Goal: Information Seeking & Learning: Learn about a topic

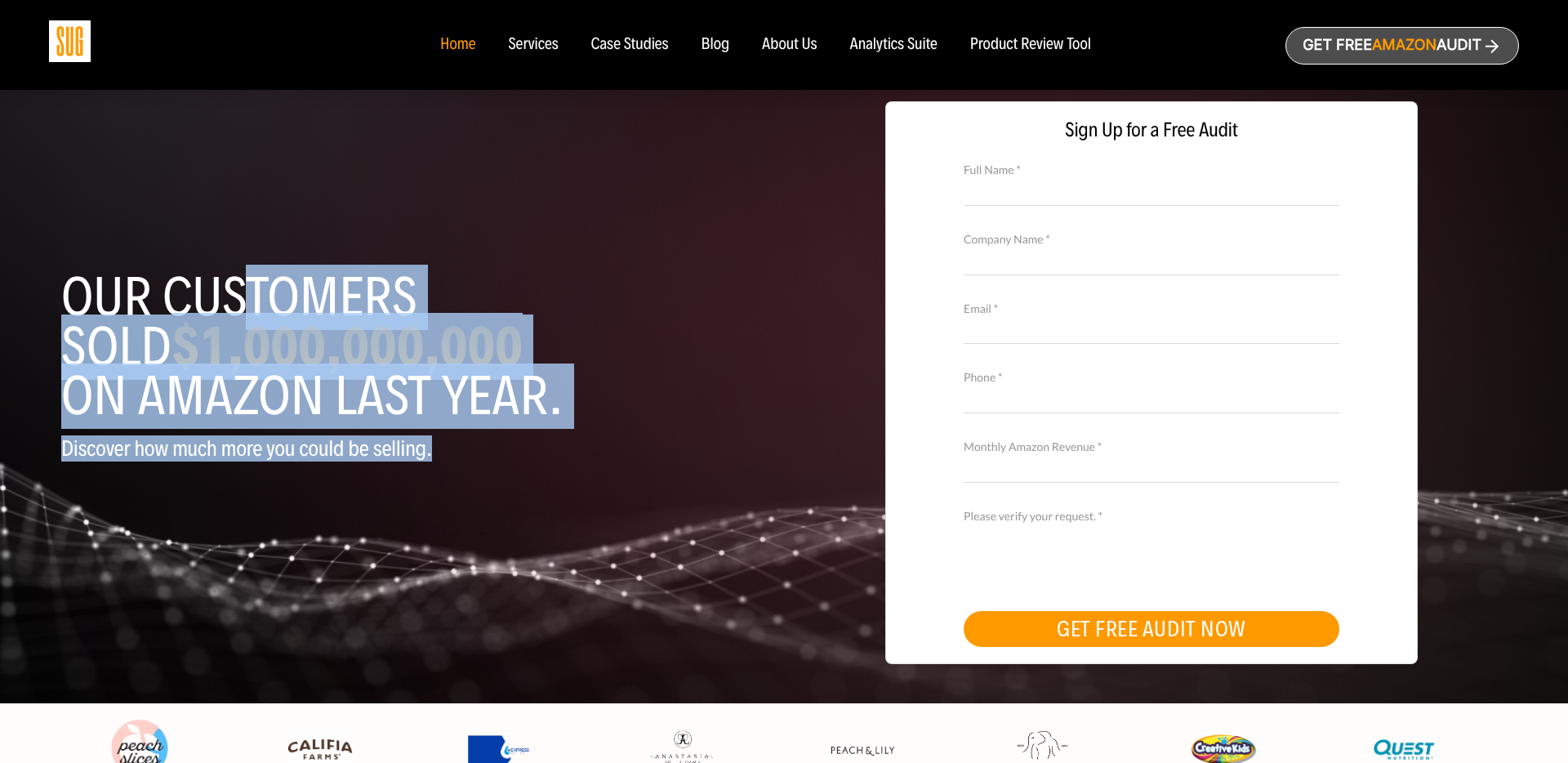
drag, startPoint x: 235, startPoint y: 270, endPoint x: 430, endPoint y: 447, distance: 263.4
click at [430, 447] on header "Our customers sold $1,000,000,000 on Amazon last year. Discover how much more y…" at bounding box center [416, 392] width 711 height 396
click at [430, 447] on p "Discover how much more you could be selling." at bounding box center [416, 448] width 711 height 23
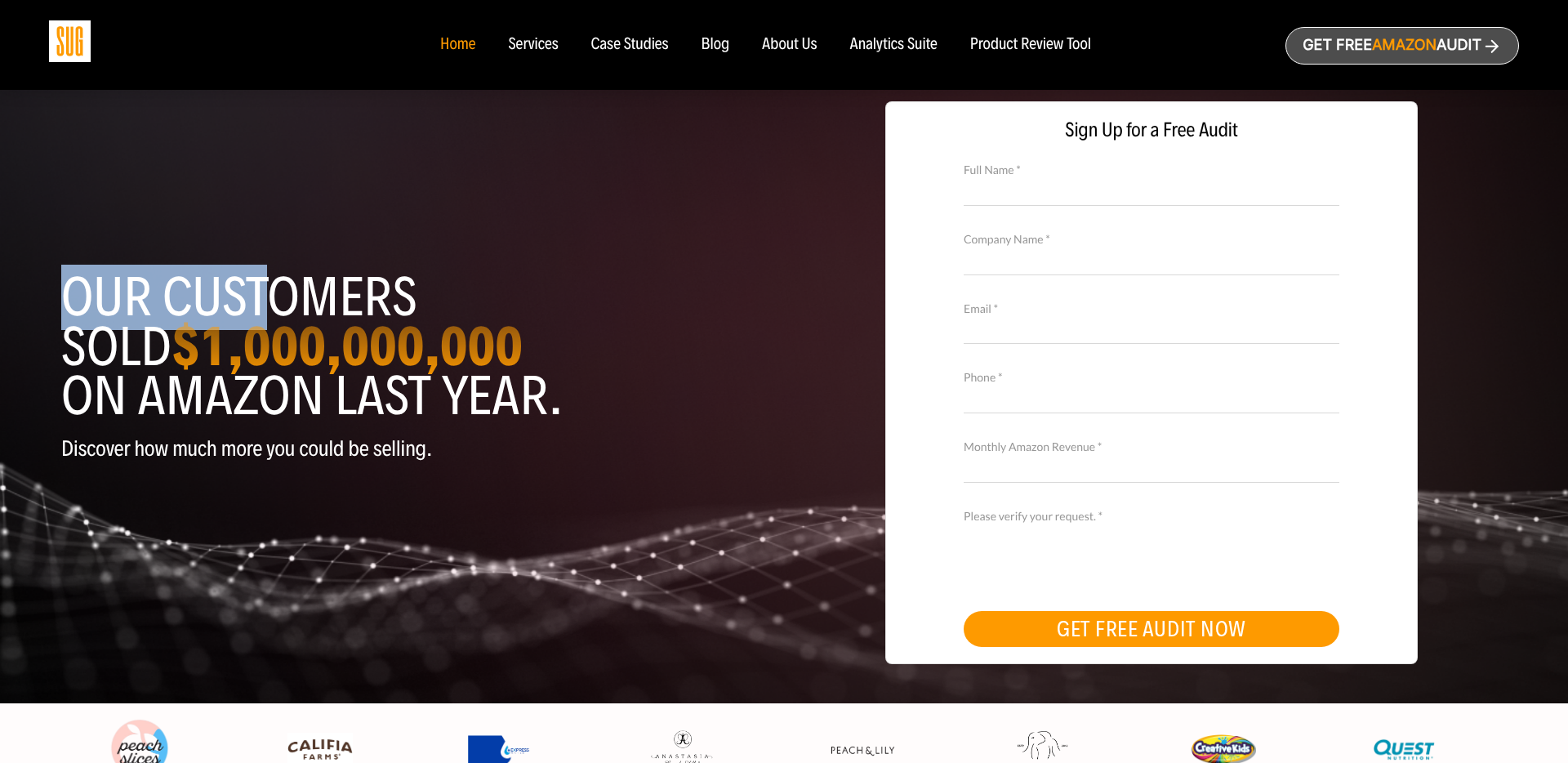
drag, startPoint x: 315, startPoint y: 331, endPoint x: 657, endPoint y: 602, distance: 436.4
click at [657, 602] on div "Our customers sold $1,000,000,000 on Amazon last year. Discover how much more y…" at bounding box center [784, 392] width 1470 height 621
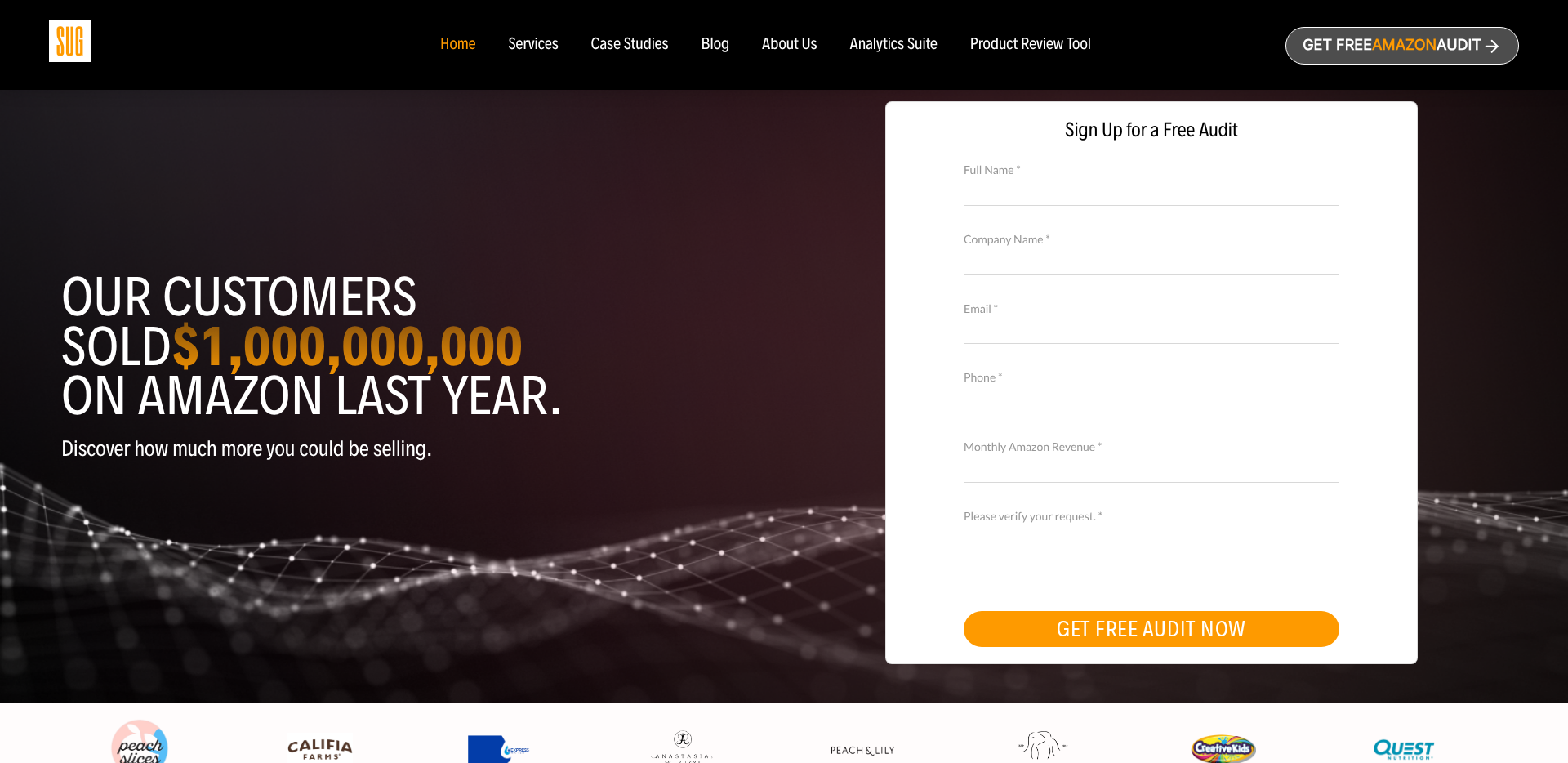
click at [657, 602] on div "Our customers sold $1,000,000,000 on Amazon last year. Discover how much more y…" at bounding box center [784, 392] width 1470 height 621
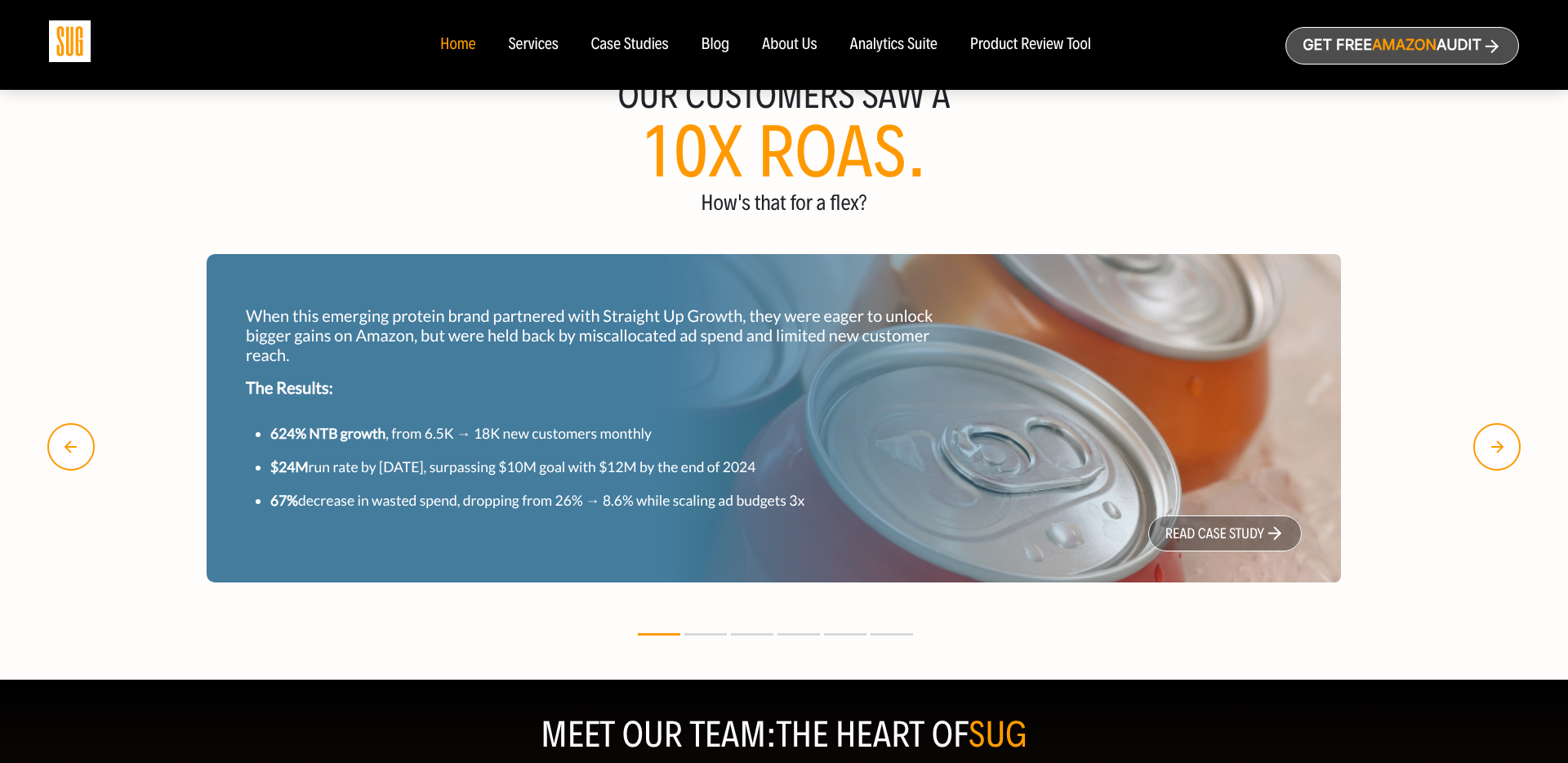
scroll to position [1278, 0]
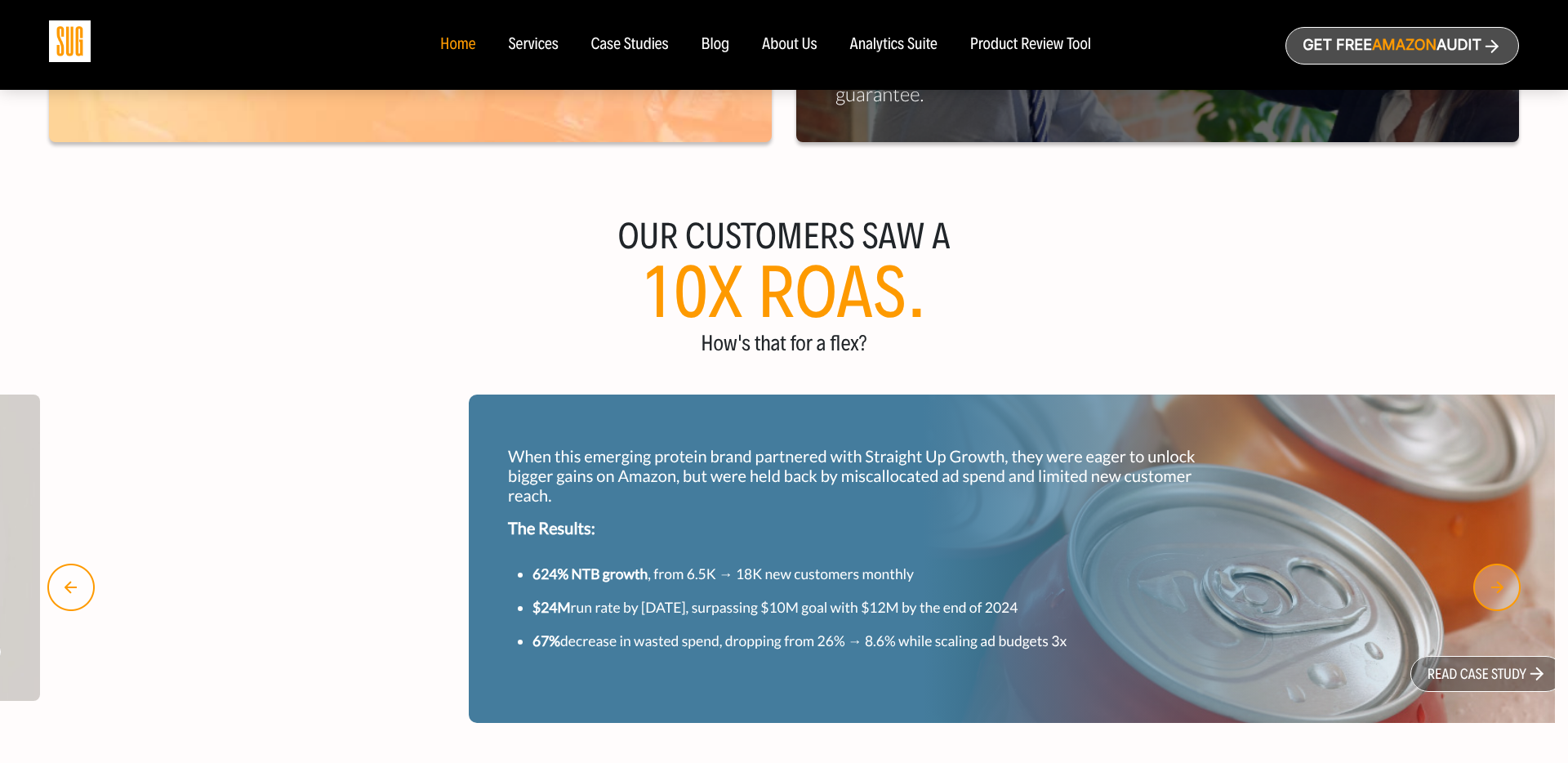
drag, startPoint x: 341, startPoint y: 492, endPoint x: 348, endPoint y: 650, distance: 158.2
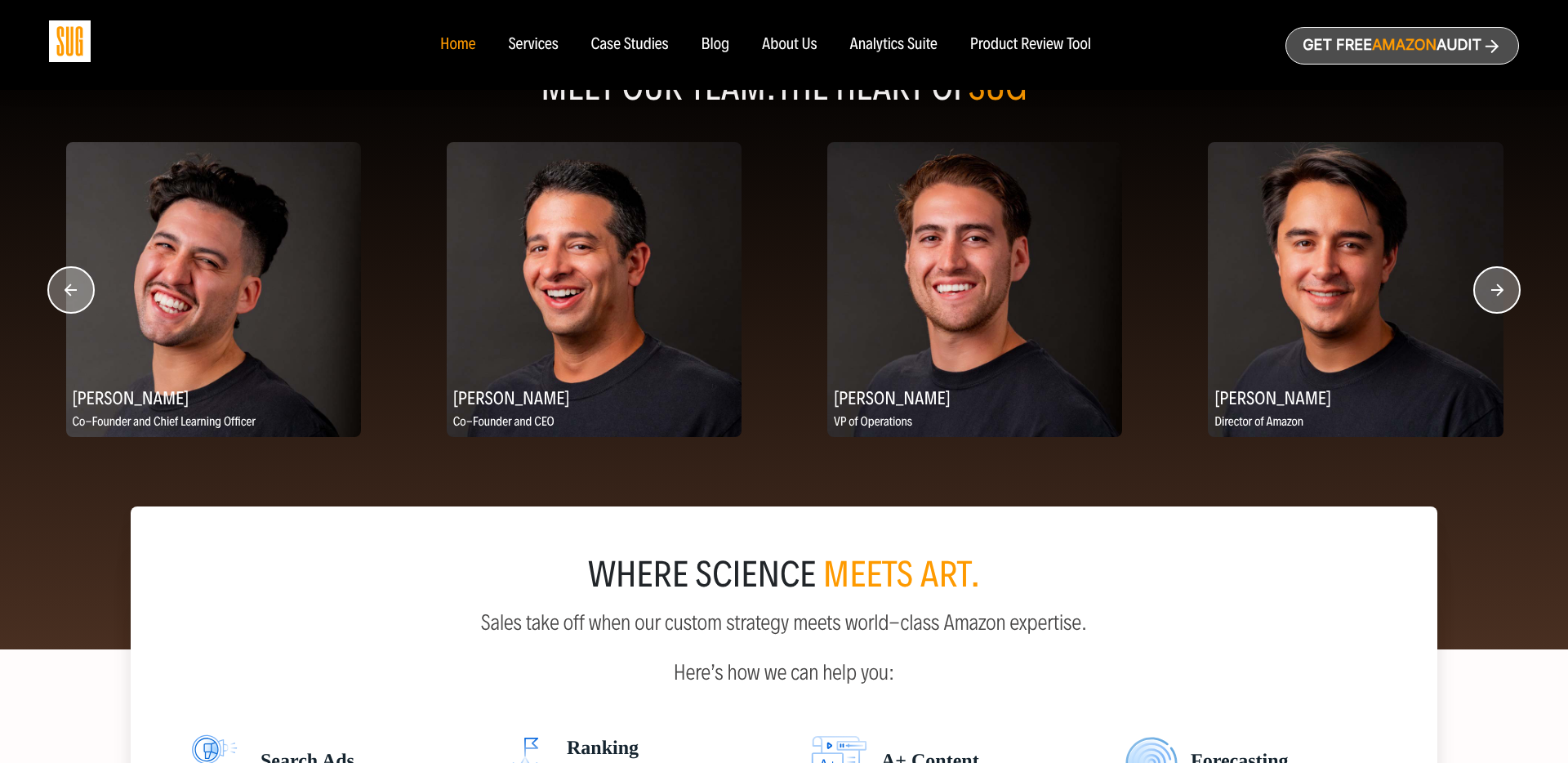
scroll to position [2063, 0]
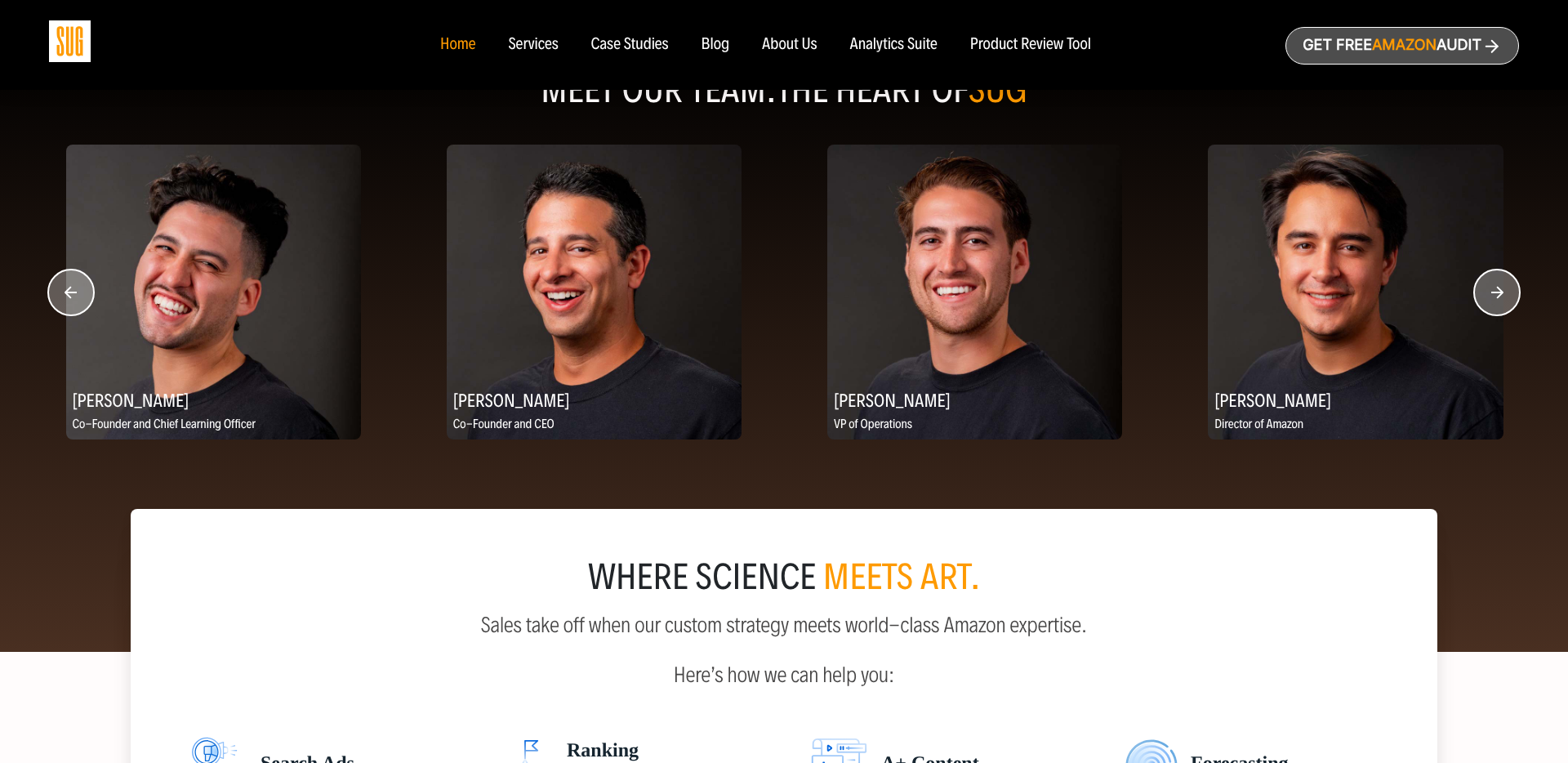
click at [1489, 297] on circle "button" at bounding box center [1497, 292] width 46 height 46
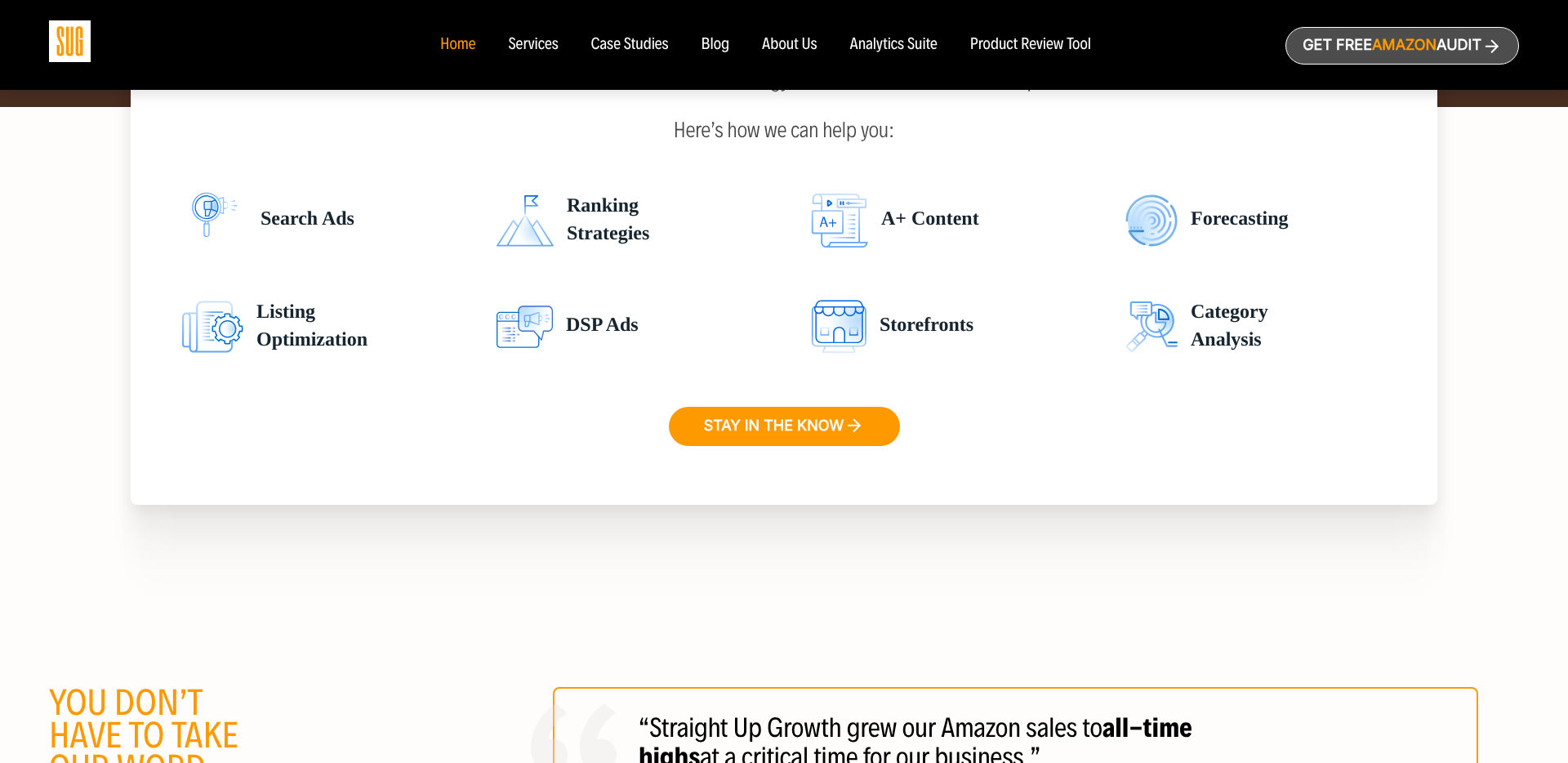
scroll to position [2428, 0]
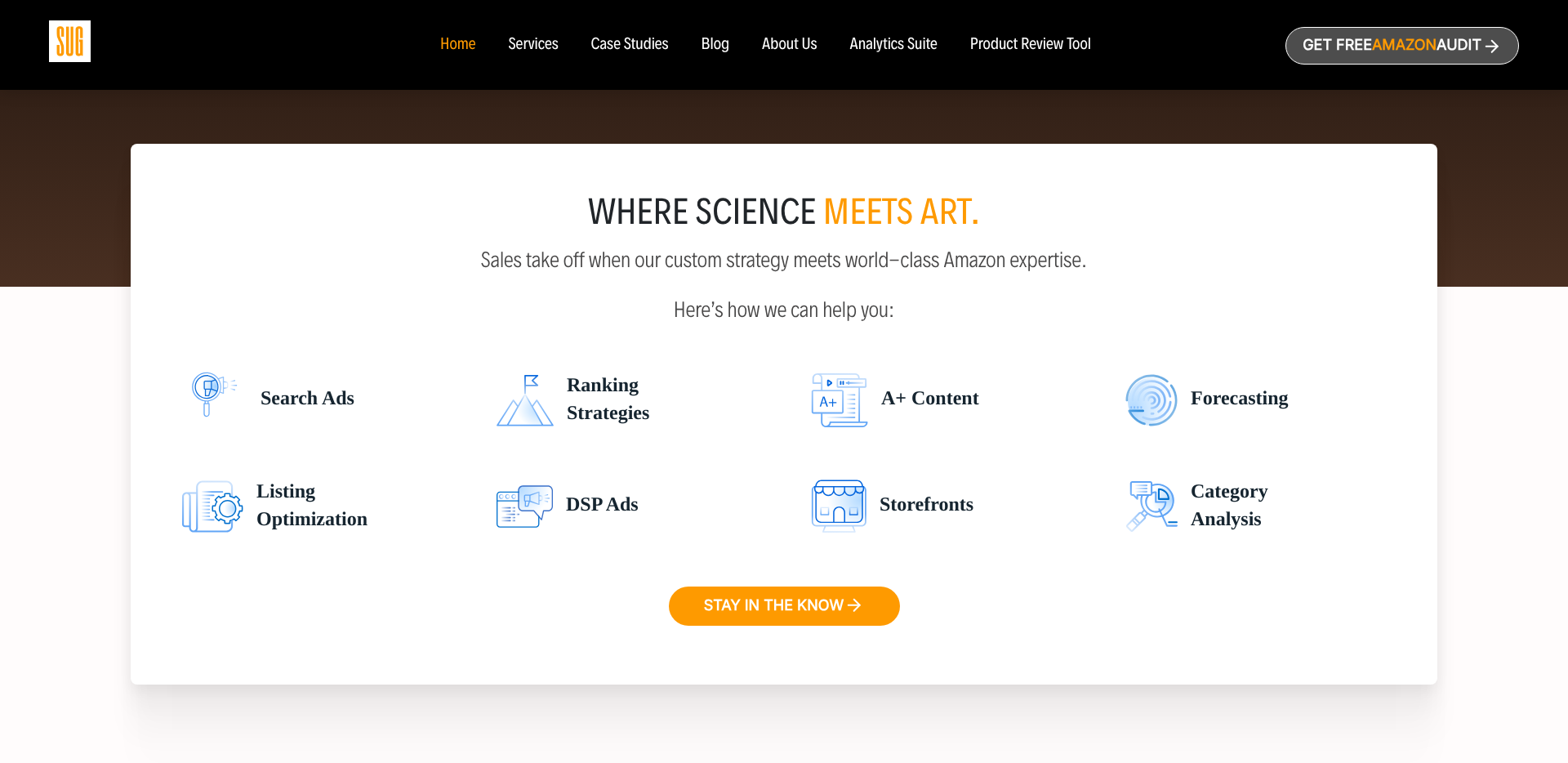
drag, startPoint x: 1338, startPoint y: 542, endPoint x: 201, endPoint y: 384, distance: 1147.9
click at [201, 385] on ul "Search Ads Ranking Strategies A+ Content Forecasting Listing Optimization DSP A…" at bounding box center [784, 441] width 1229 height 212
click at [201, 384] on img at bounding box center [215, 400] width 66 height 57
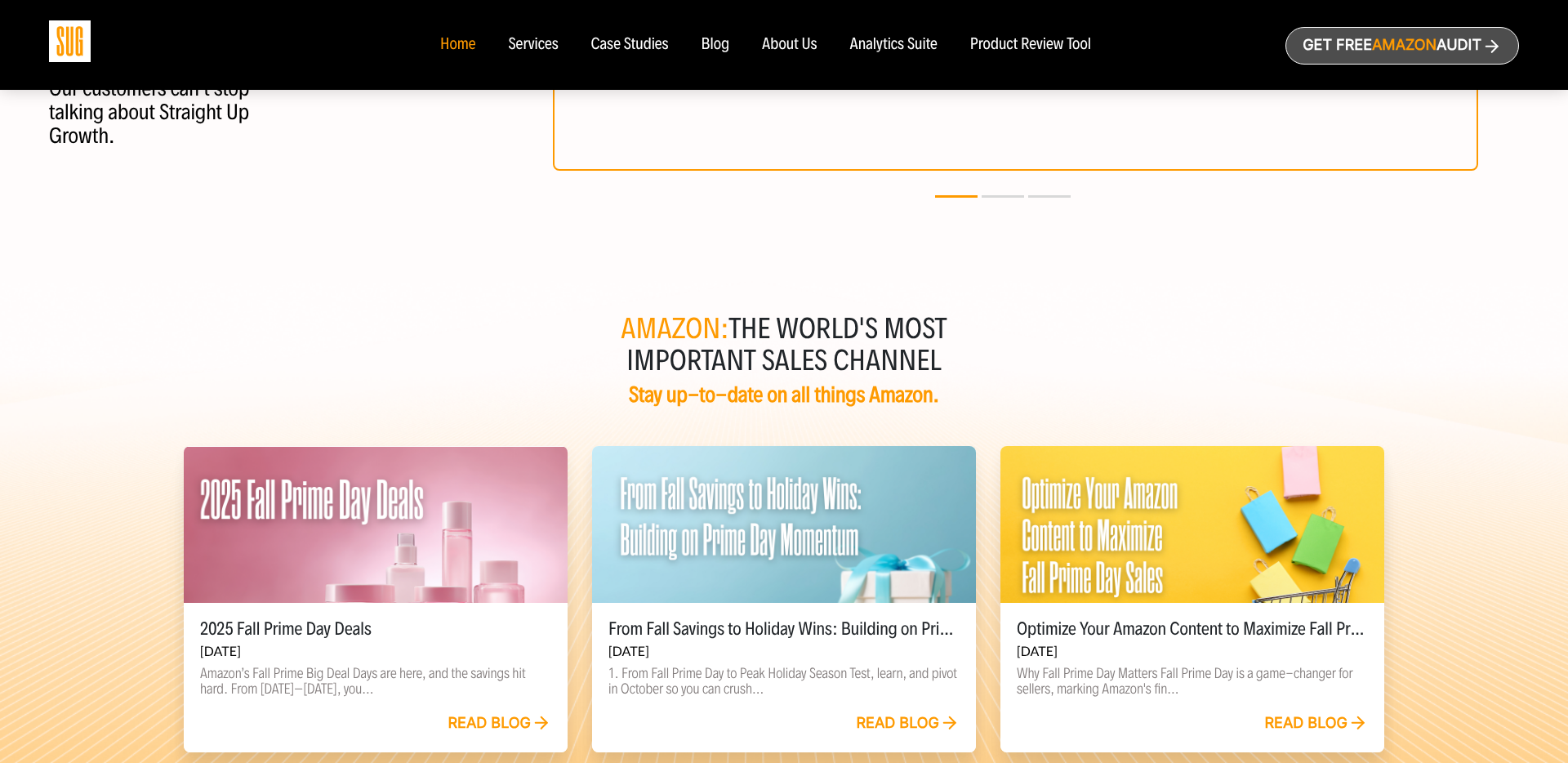
scroll to position [3490, 0]
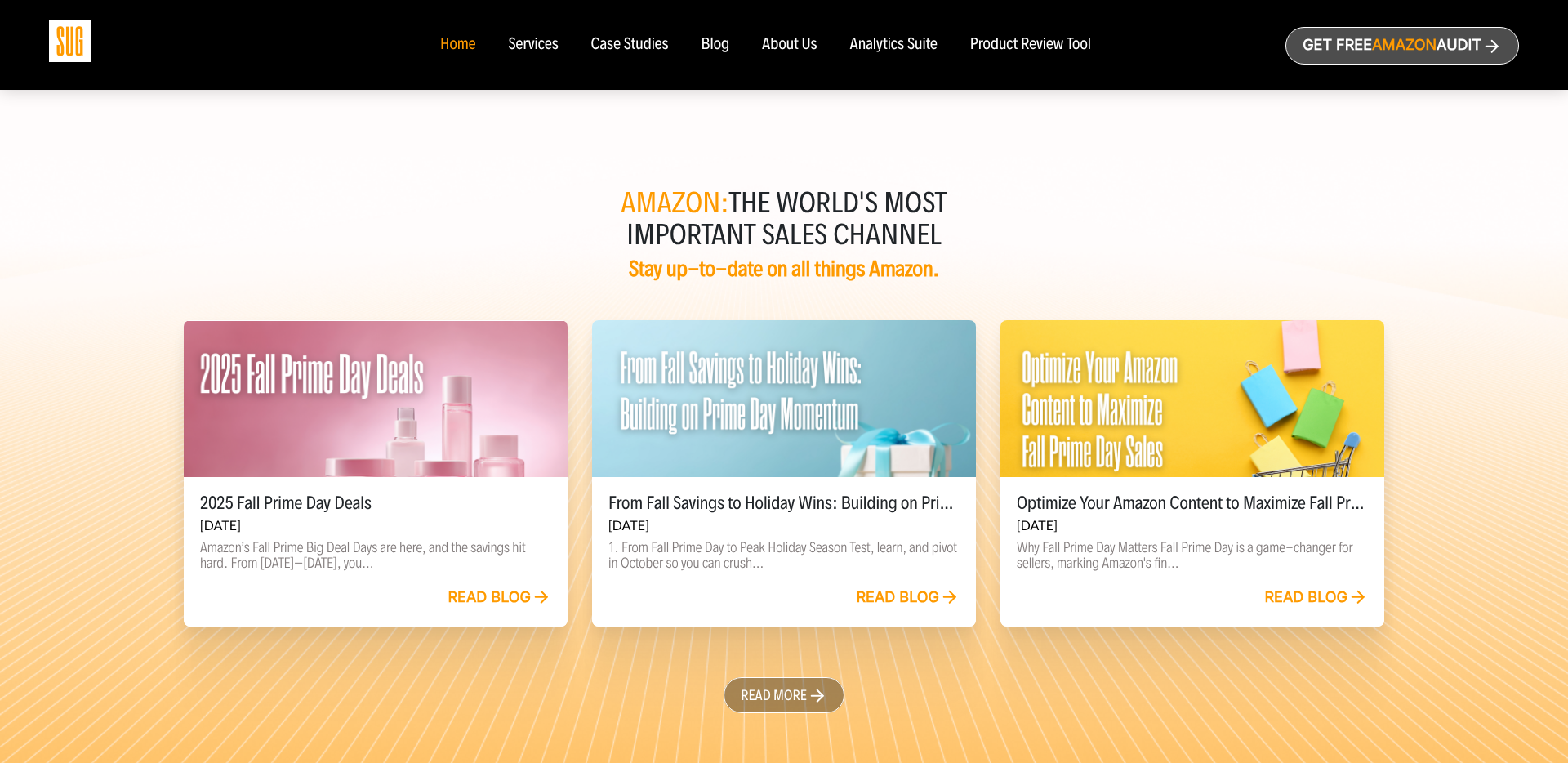
click at [620, 53] on div "Case Studies" at bounding box center [630, 44] width 78 height 18
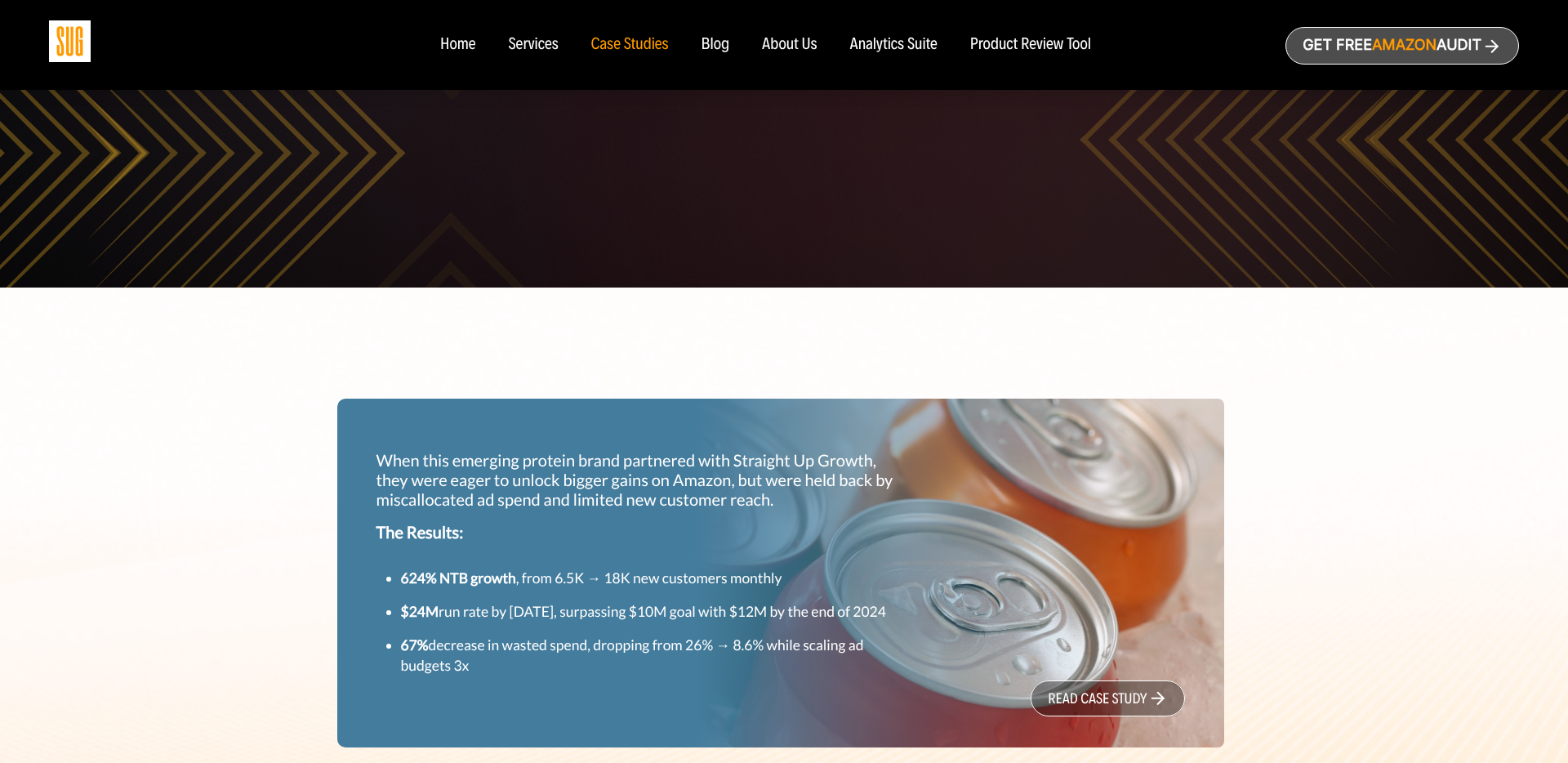
scroll to position [451, 0]
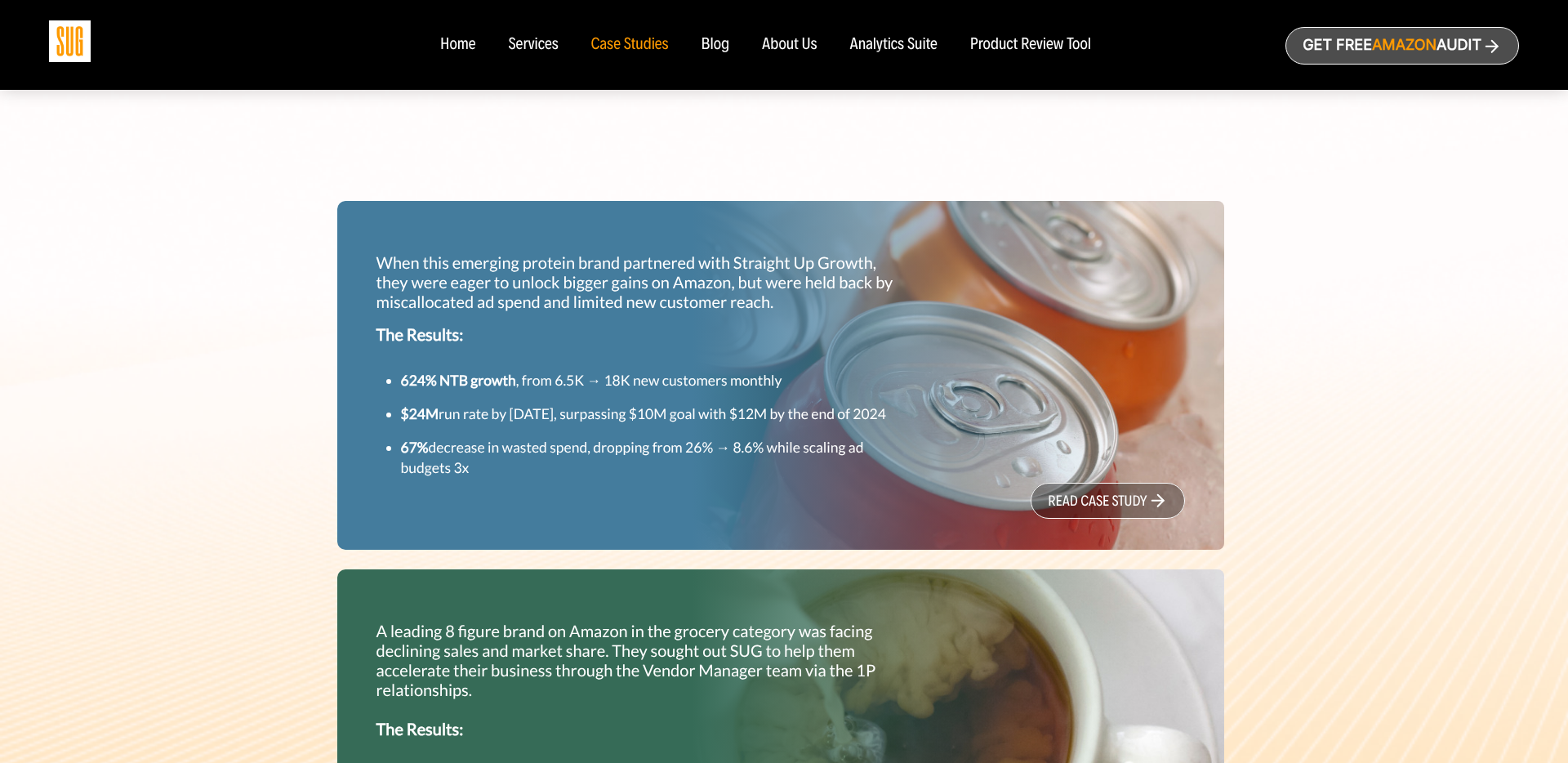
drag, startPoint x: 669, startPoint y: 313, endPoint x: 698, endPoint y: 329, distance: 33.1
click at [698, 329] on div "When this emerging protein brand partnered with Straight Up Growth, they were e…" at bounding box center [642, 365] width 556 height 251
click at [698, 329] on p "The Results:" at bounding box center [642, 334] width 531 height 20
drag, startPoint x: 482, startPoint y: 387, endPoint x: 472, endPoint y: 506, distance: 119.4
click at [472, 491] on div "When this emerging protein brand partnered with Straight Up Growth, they were e…" at bounding box center [642, 365] width 556 height 251
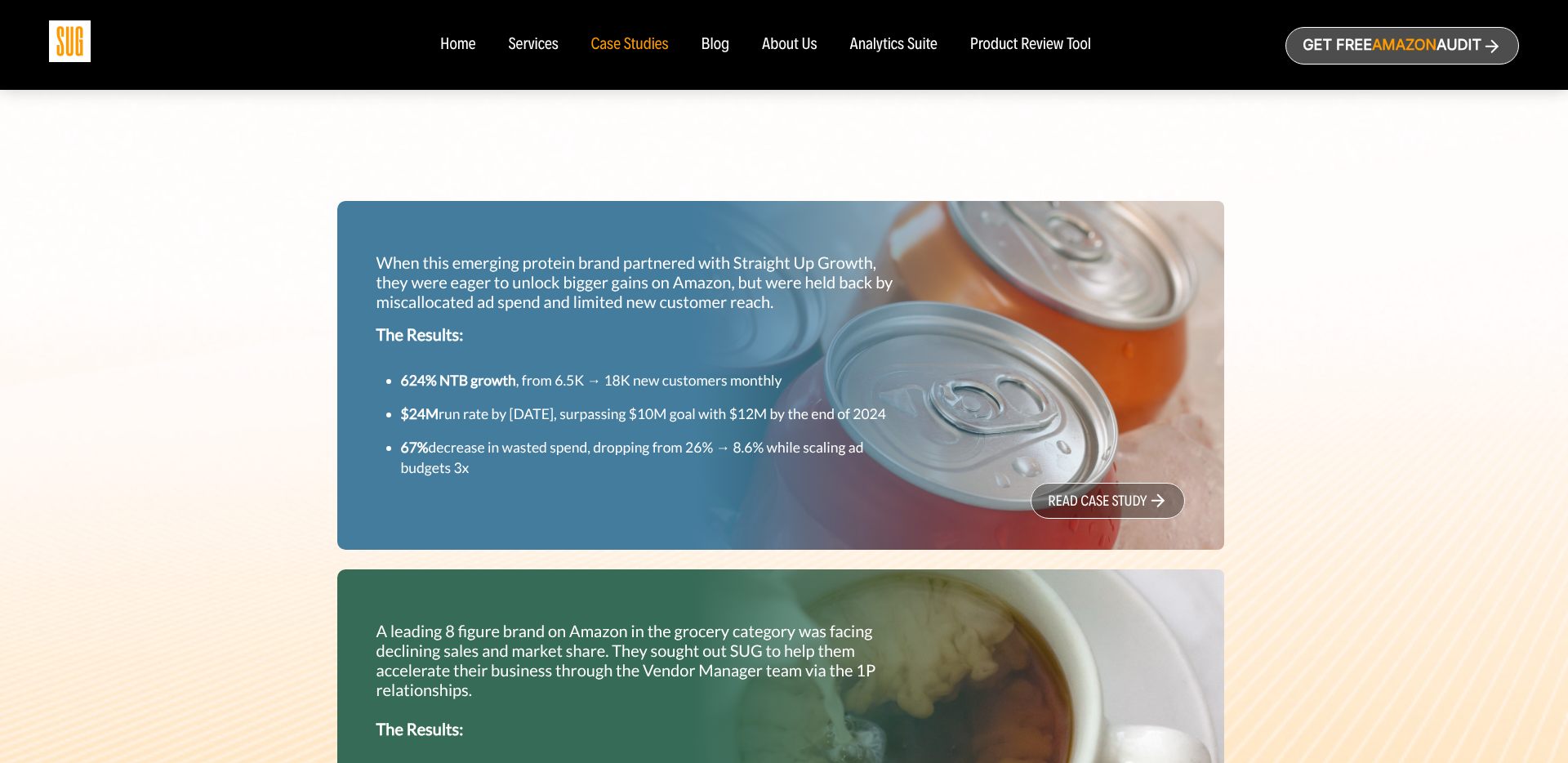
click at [472, 491] on div "When this emerging protein brand partnered with Straight Up Growth, they were e…" at bounding box center [642, 365] width 556 height 251
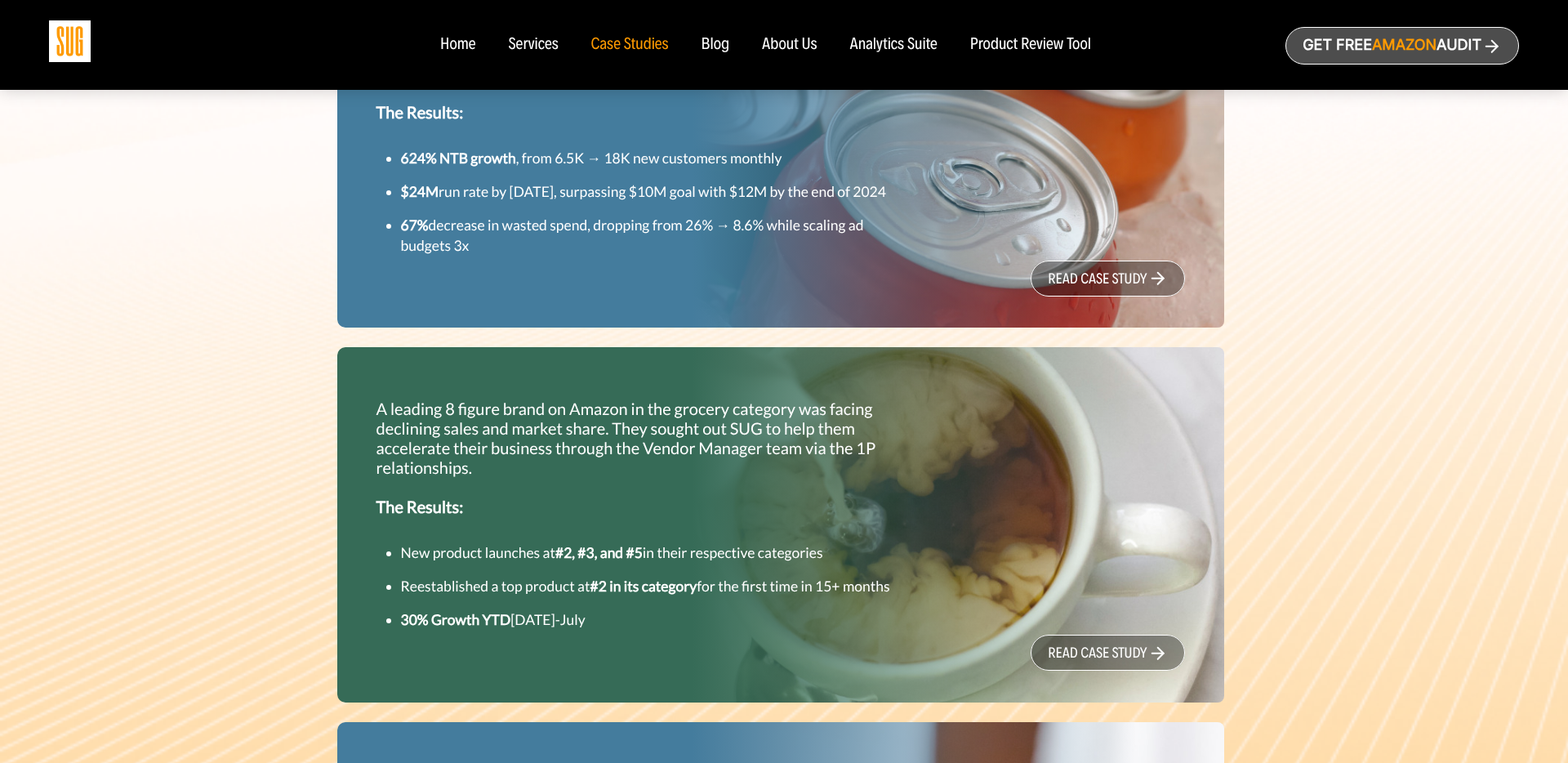
scroll to position [884, 0]
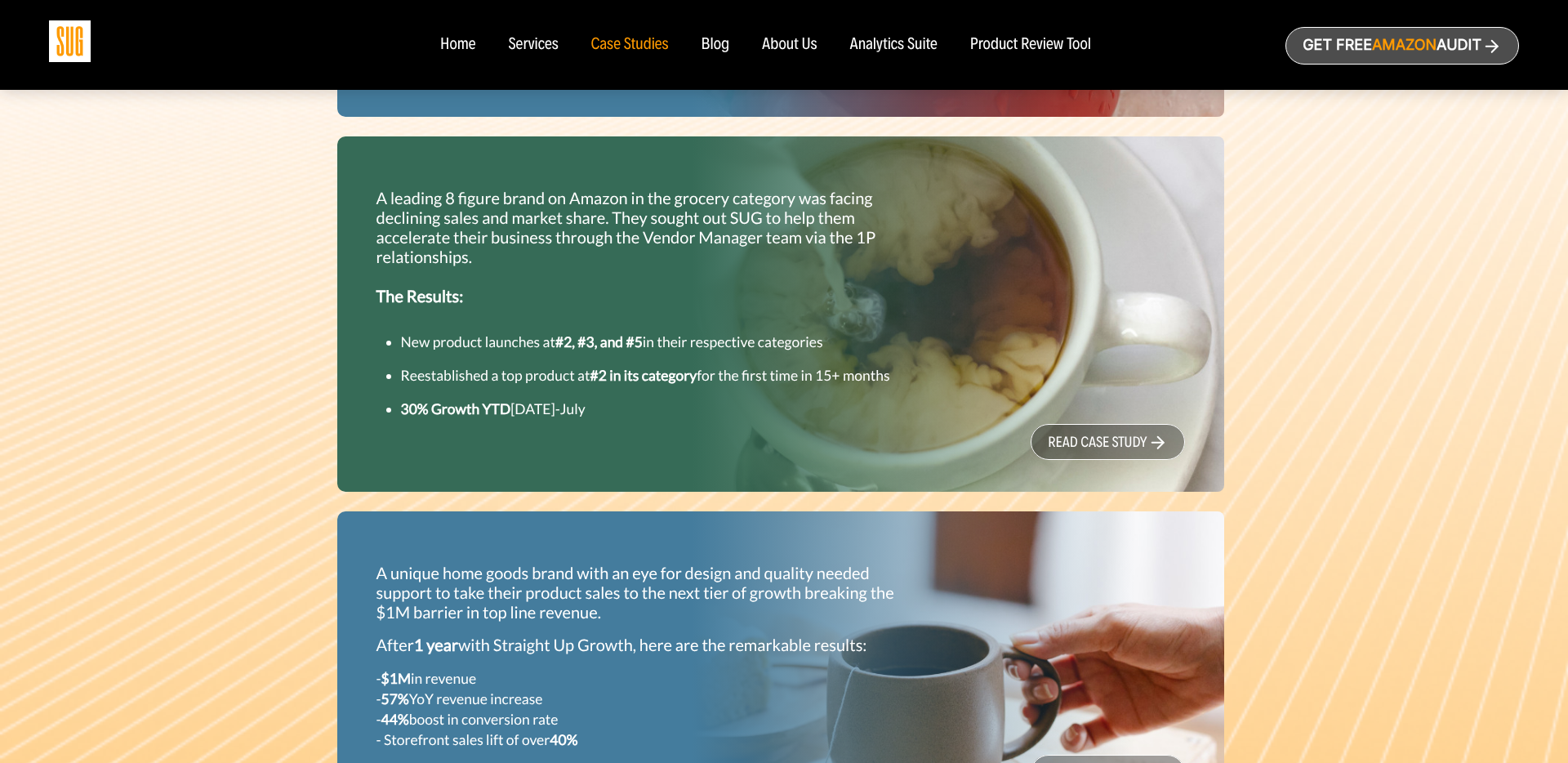
drag, startPoint x: 372, startPoint y: 209, endPoint x: 685, endPoint y: 448, distance: 393.8
click at [685, 432] on div "A leading 8 figure brand on Amazon in the grocery category was facing declining…" at bounding box center [642, 303] width 556 height 256
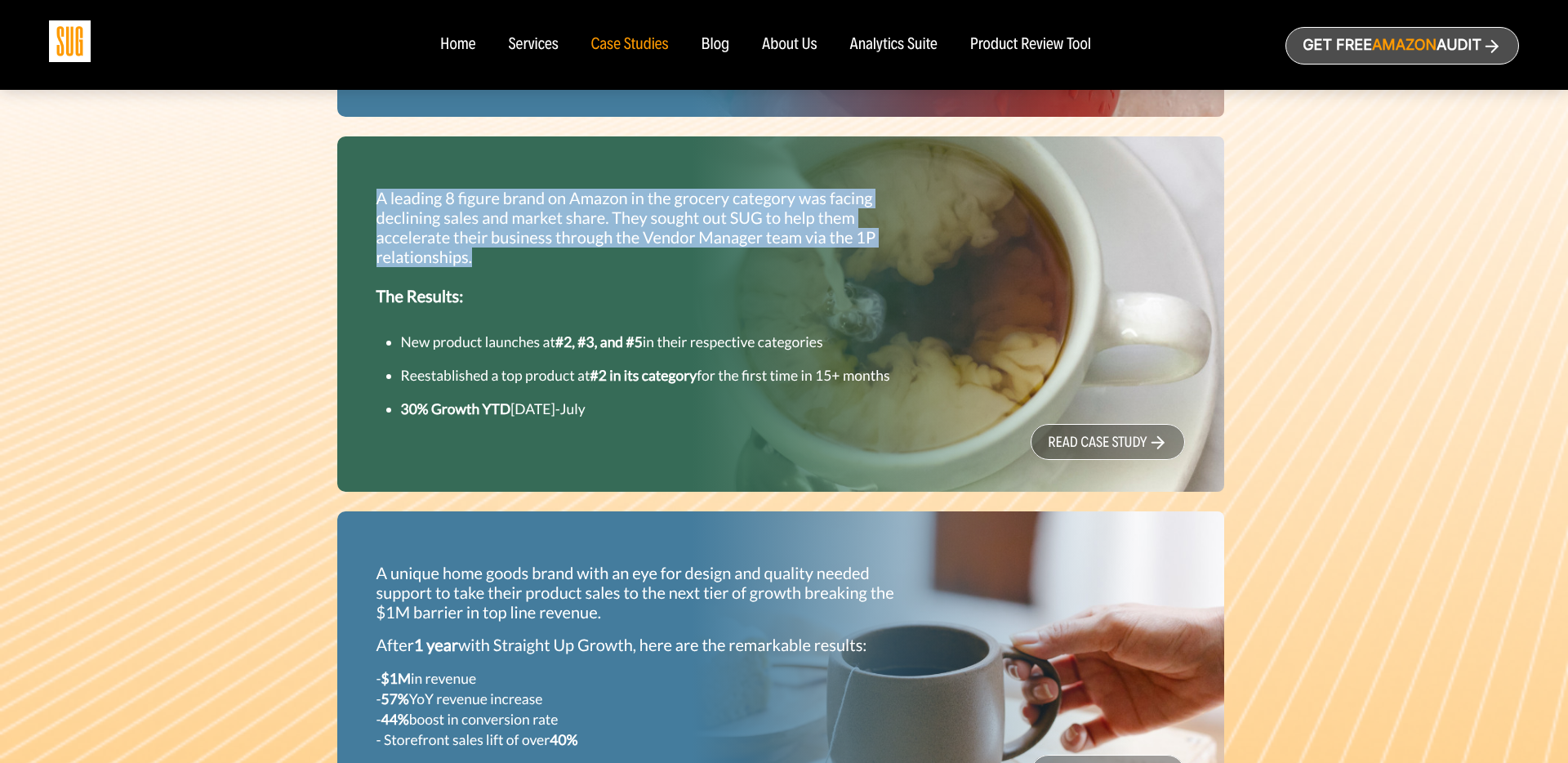
drag, startPoint x: 372, startPoint y: 221, endPoint x: 487, endPoint y: 280, distance: 129.3
click at [487, 280] on div "A leading 8 figure brand on Amazon in the grocery category was facing declining…" at bounding box center [642, 303] width 556 height 256
click at [487, 280] on p "A leading 8 figure brand on Amazon in the grocery category was facing declining…" at bounding box center [642, 247] width 531 height 117
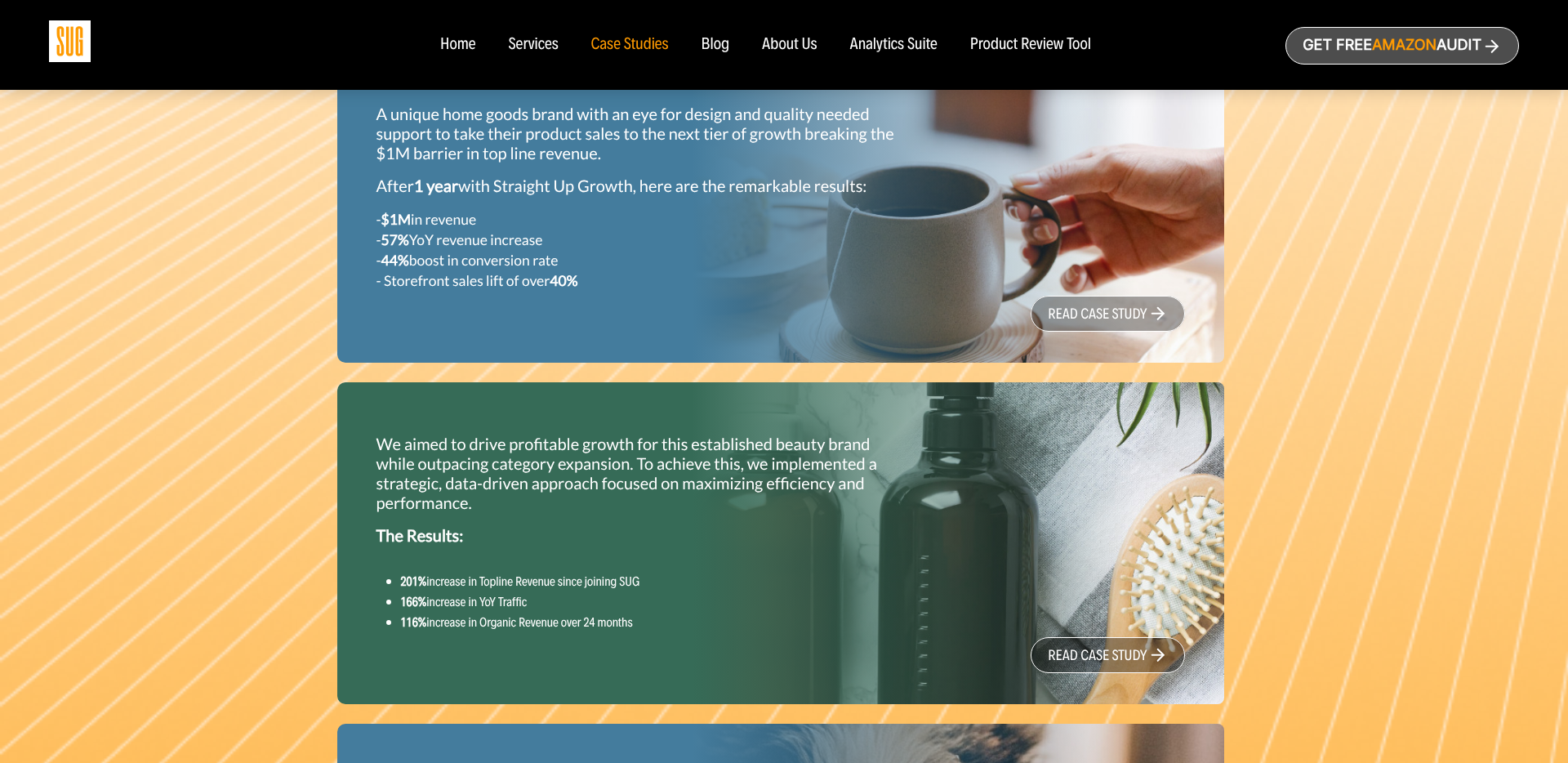
scroll to position [1016, 0]
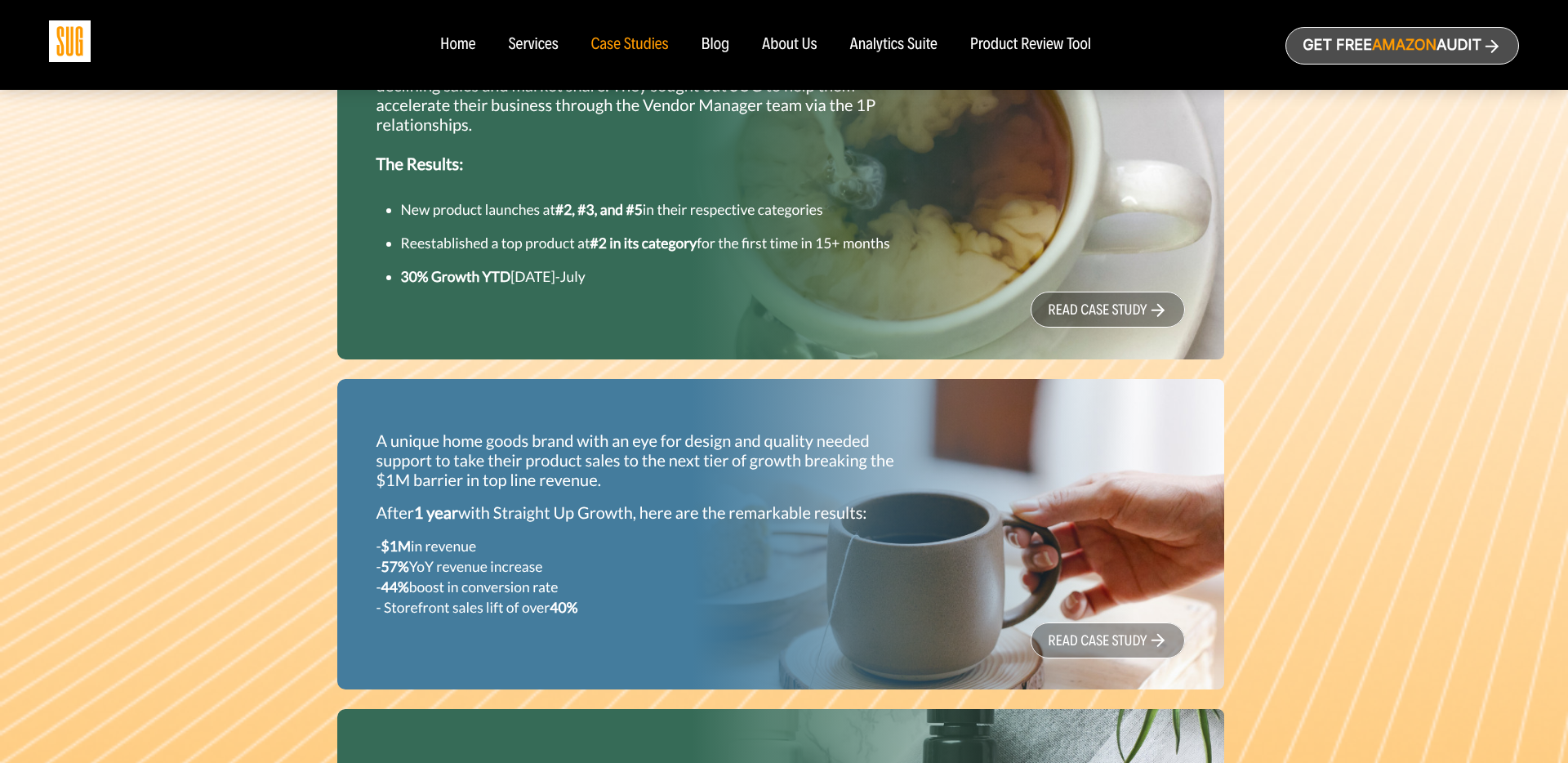
drag, startPoint x: 437, startPoint y: 500, endPoint x: 649, endPoint y: 510, distance: 212.2
click at [649, 510] on div "A unique home goods brand with an eye for design and quality needed support to …" at bounding box center [780, 534] width 887 height 311
click at [649, 490] on p "A unique home goods brand with an eye for design and quality needed support to …" at bounding box center [642, 460] width 531 height 59
drag, startPoint x: 450, startPoint y: 611, endPoint x: 584, endPoint y: 650, distance: 139.6
click at [584, 631] on div "A unique home goods brand with an eye for design and quality needed support to …" at bounding box center [642, 524] width 556 height 212
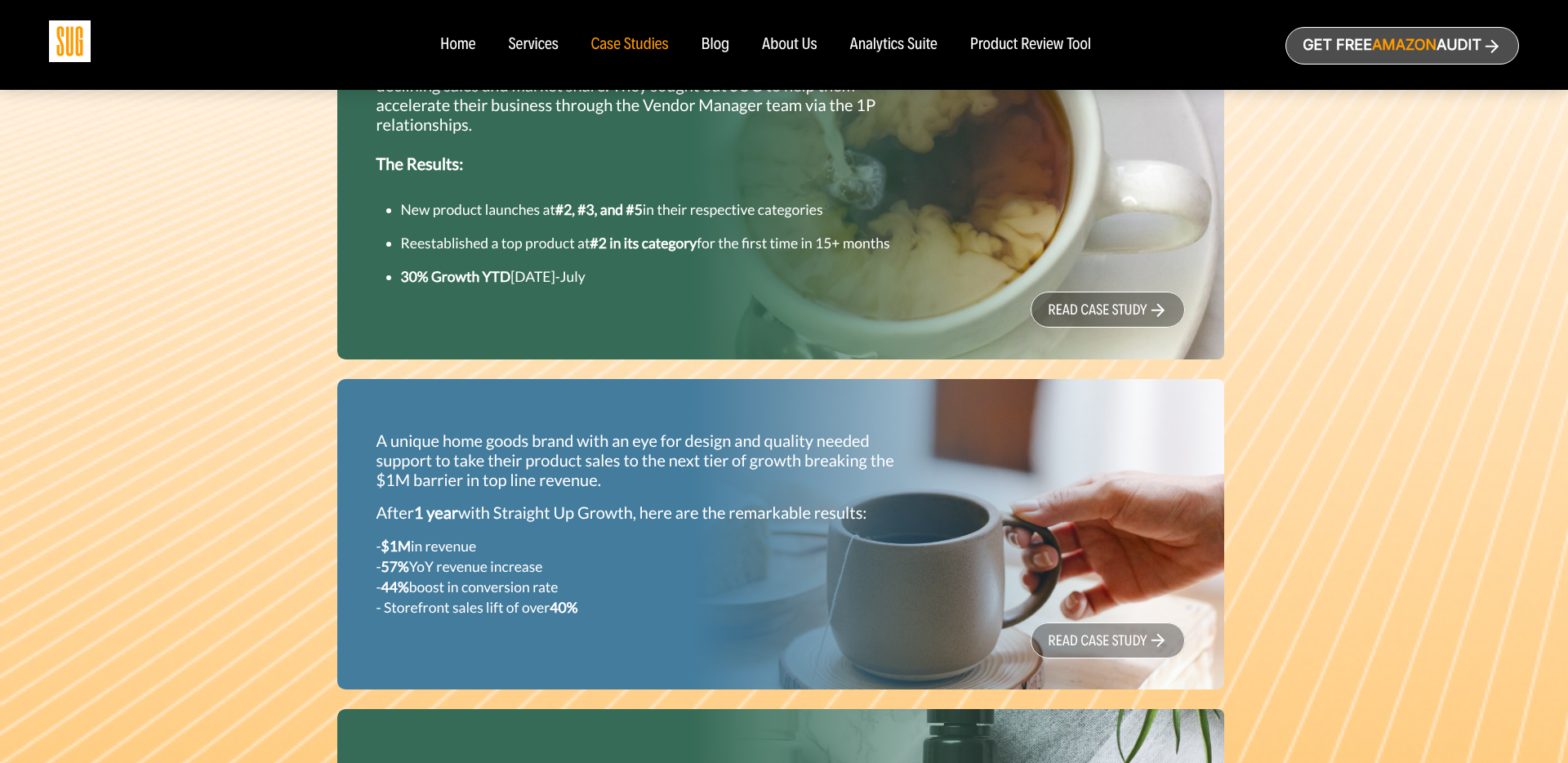
click at [584, 631] on div "A unique home goods brand with an eye for design and quality needed support to …" at bounding box center [642, 524] width 556 height 212
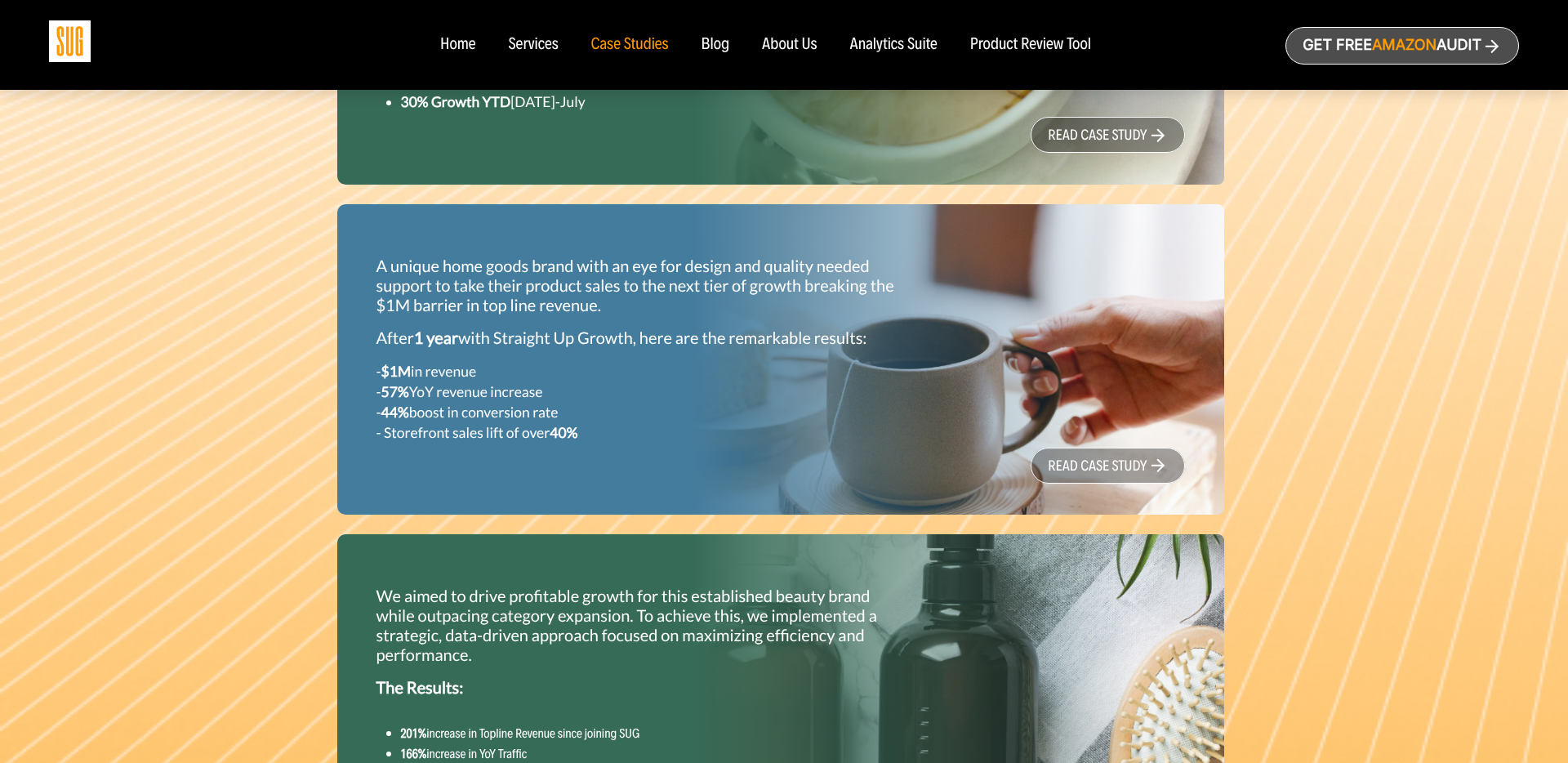
scroll to position [1549, 0]
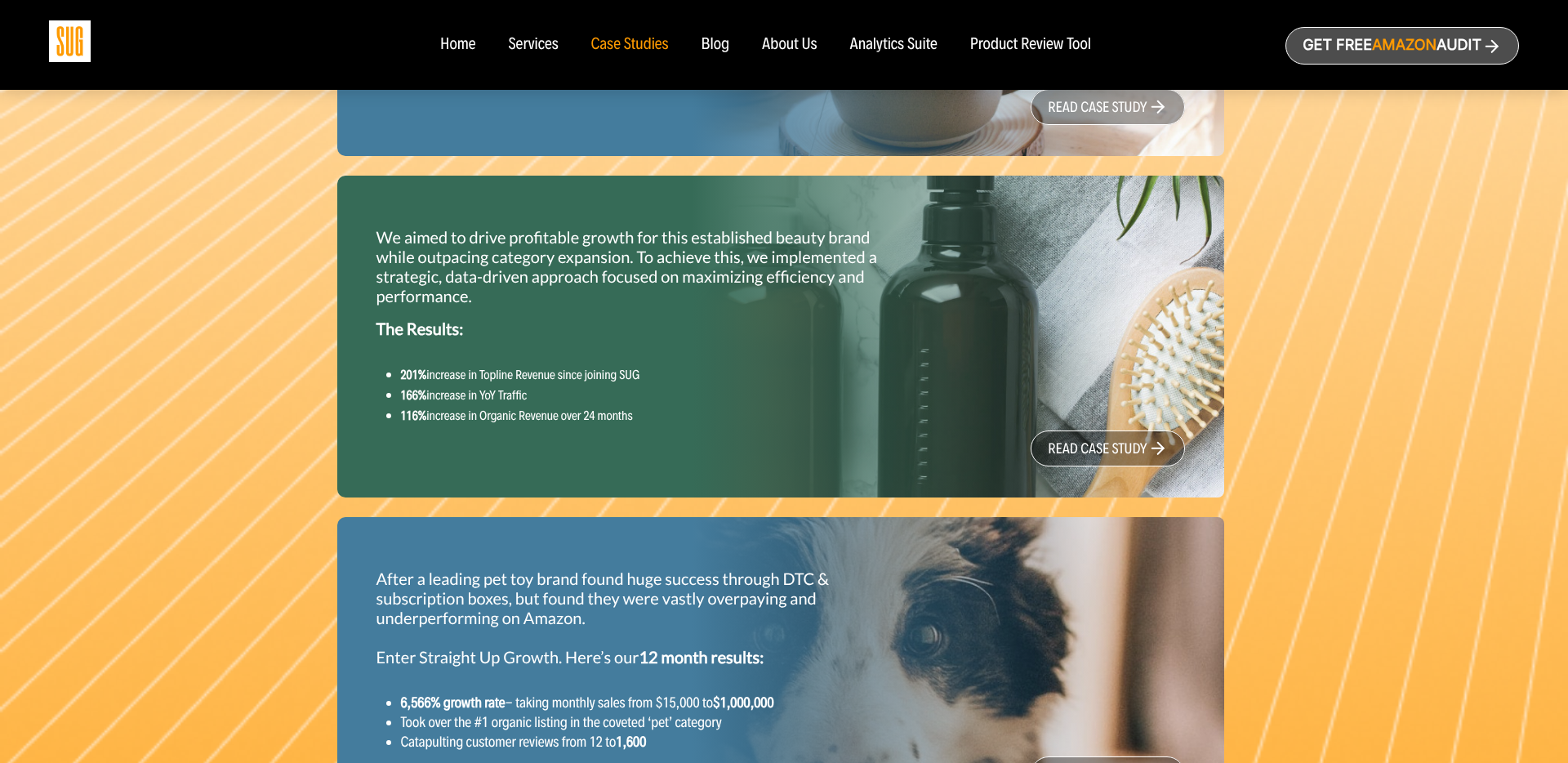
drag, startPoint x: 518, startPoint y: 435, endPoint x: 581, endPoint y: 457, distance: 66.7
click at [581, 438] on div "We aimed to drive profitable growth for this established beauty brand while out…" at bounding box center [642, 327] width 556 height 223
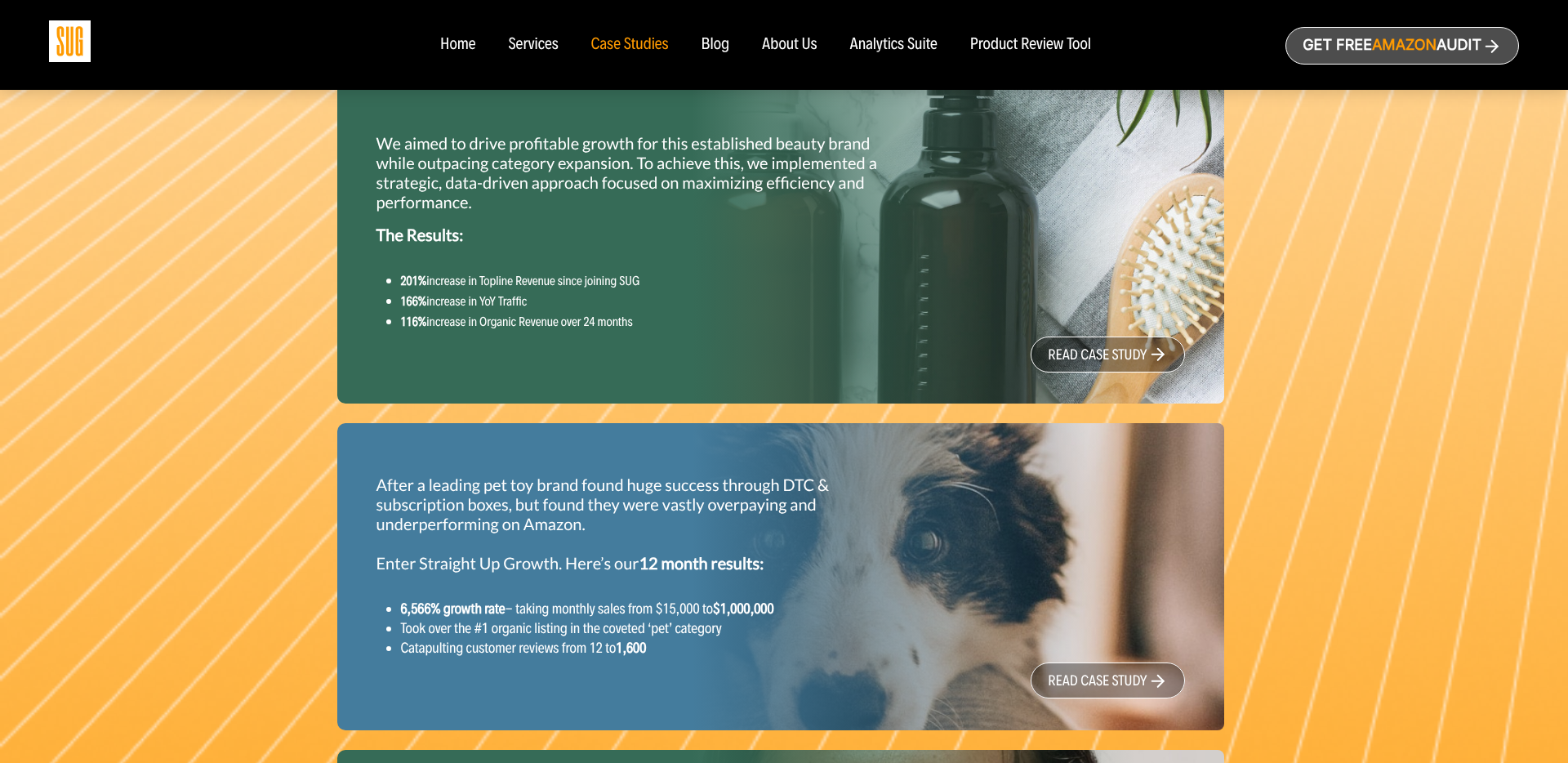
scroll to position [1743, 0]
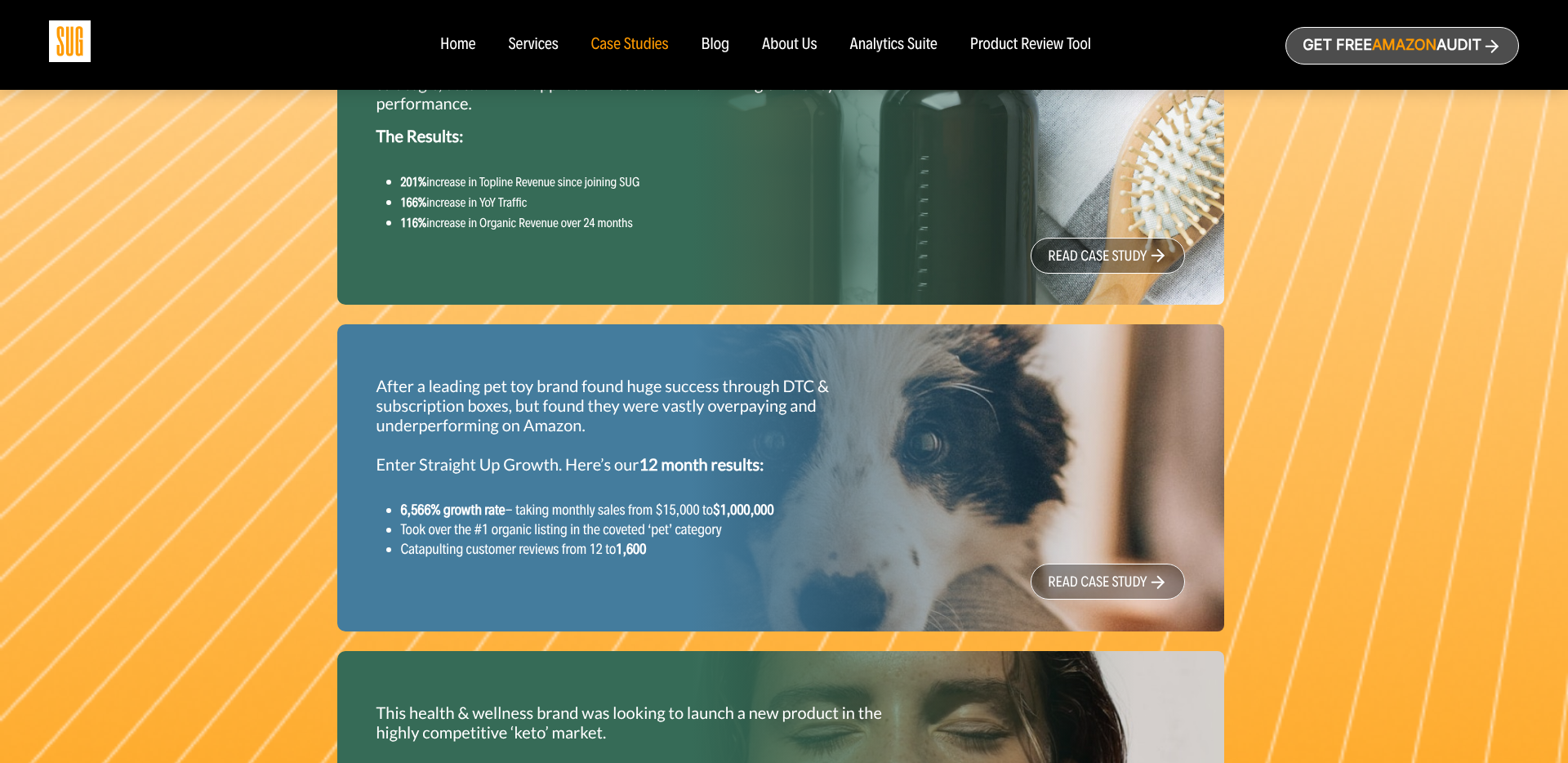
click at [574, 424] on p "After a leading pet toy brand found huge success through DTC & subscription box…" at bounding box center [642, 425] width 531 height 98
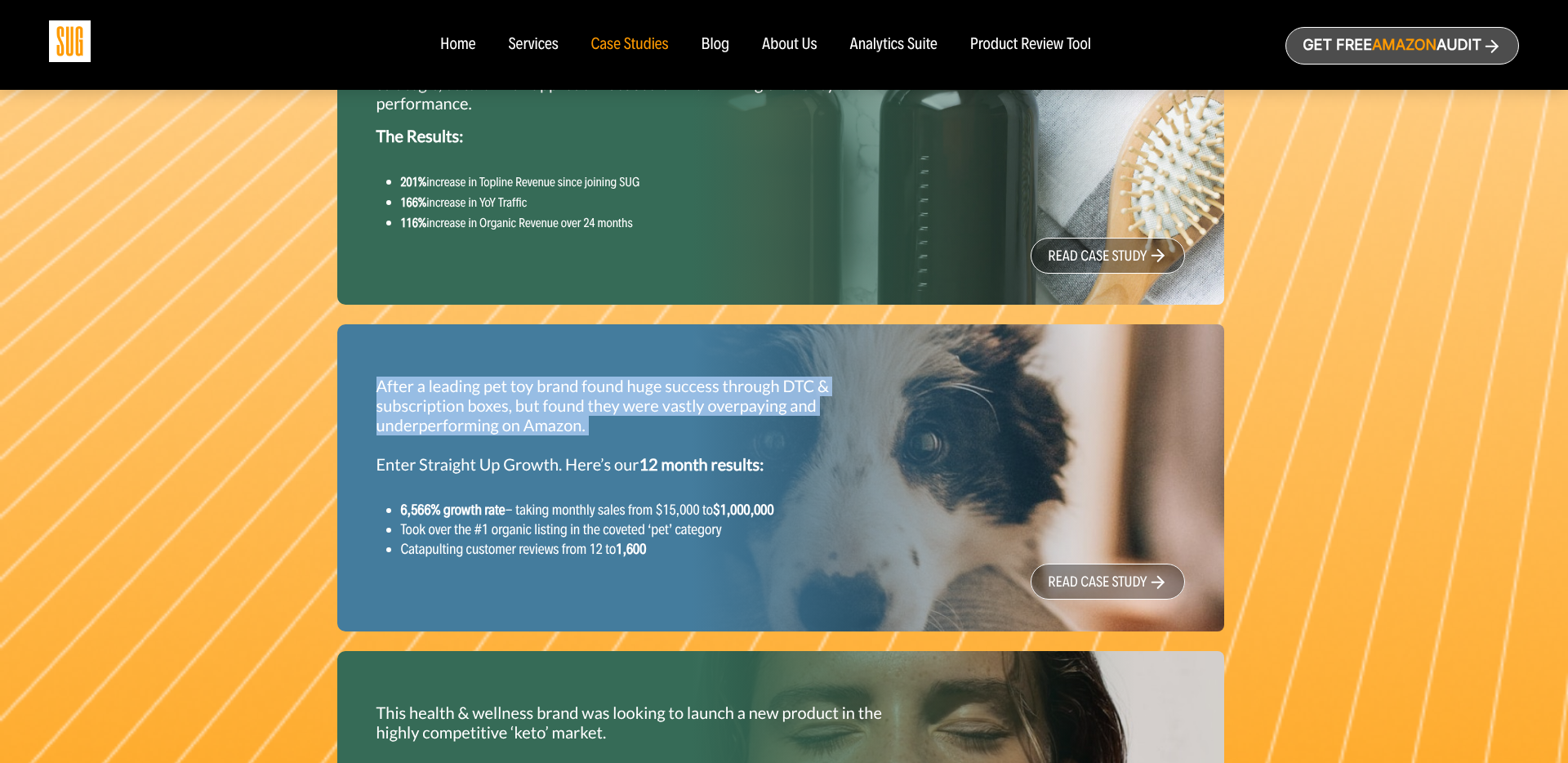
click at [574, 424] on p "After a leading pet toy brand found huge success through DTC & subscription box…" at bounding box center [642, 425] width 531 height 98
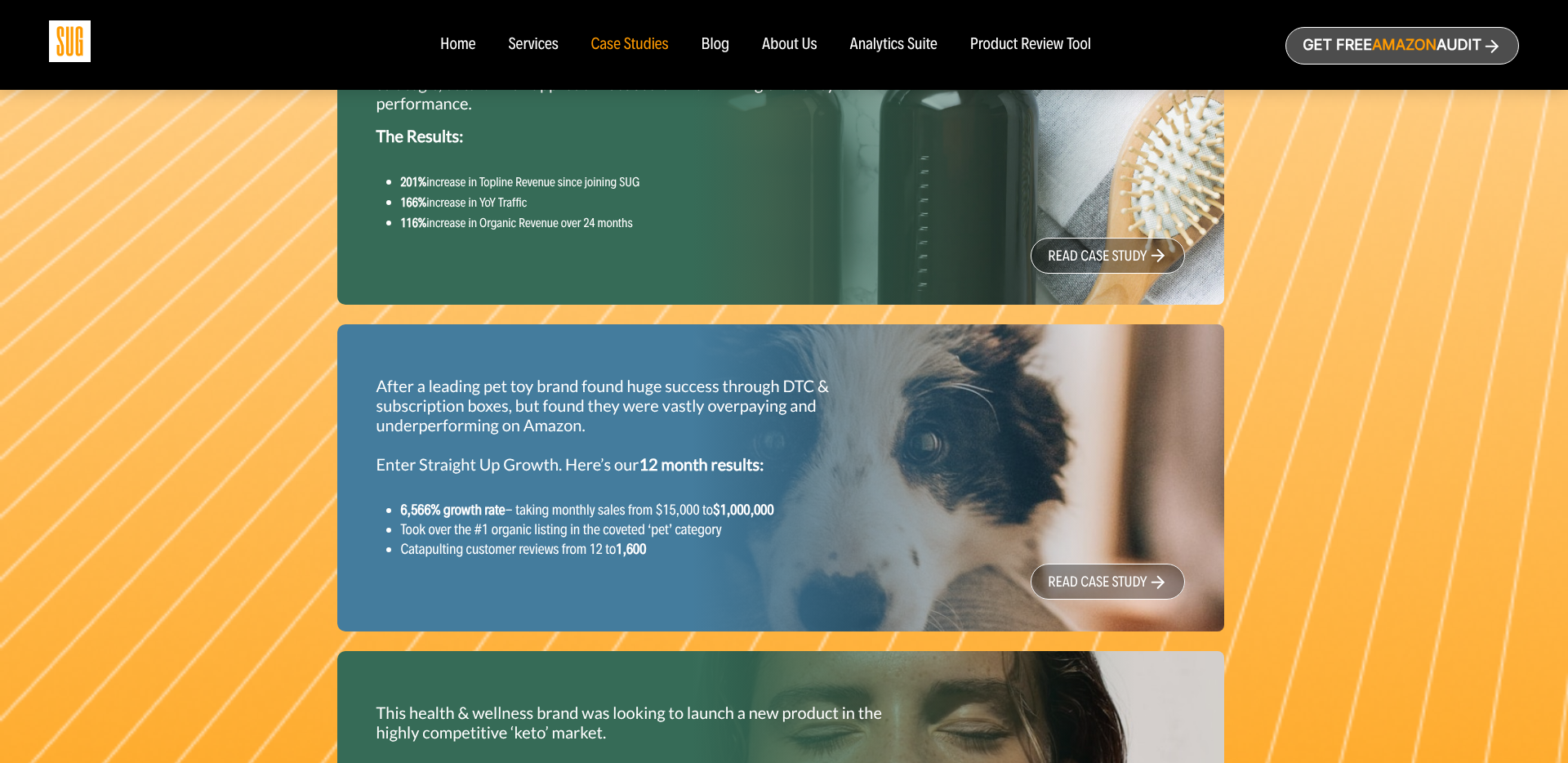
click at [603, 519] on li "6,566% growth rate - taking monthly sales from $15,000 to $1,000,000" at bounding box center [653, 509] width 506 height 20
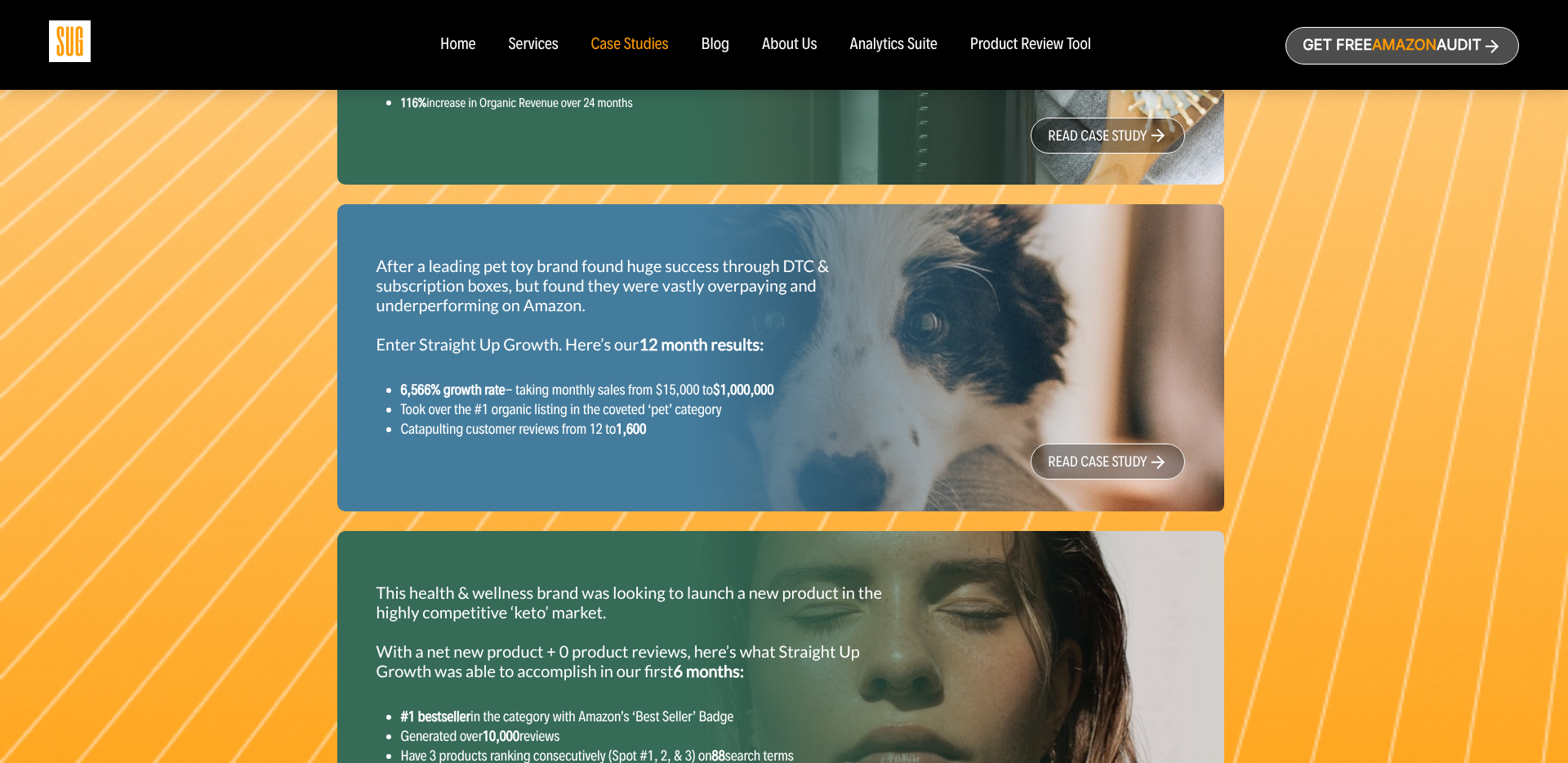
scroll to position [2151, 0]
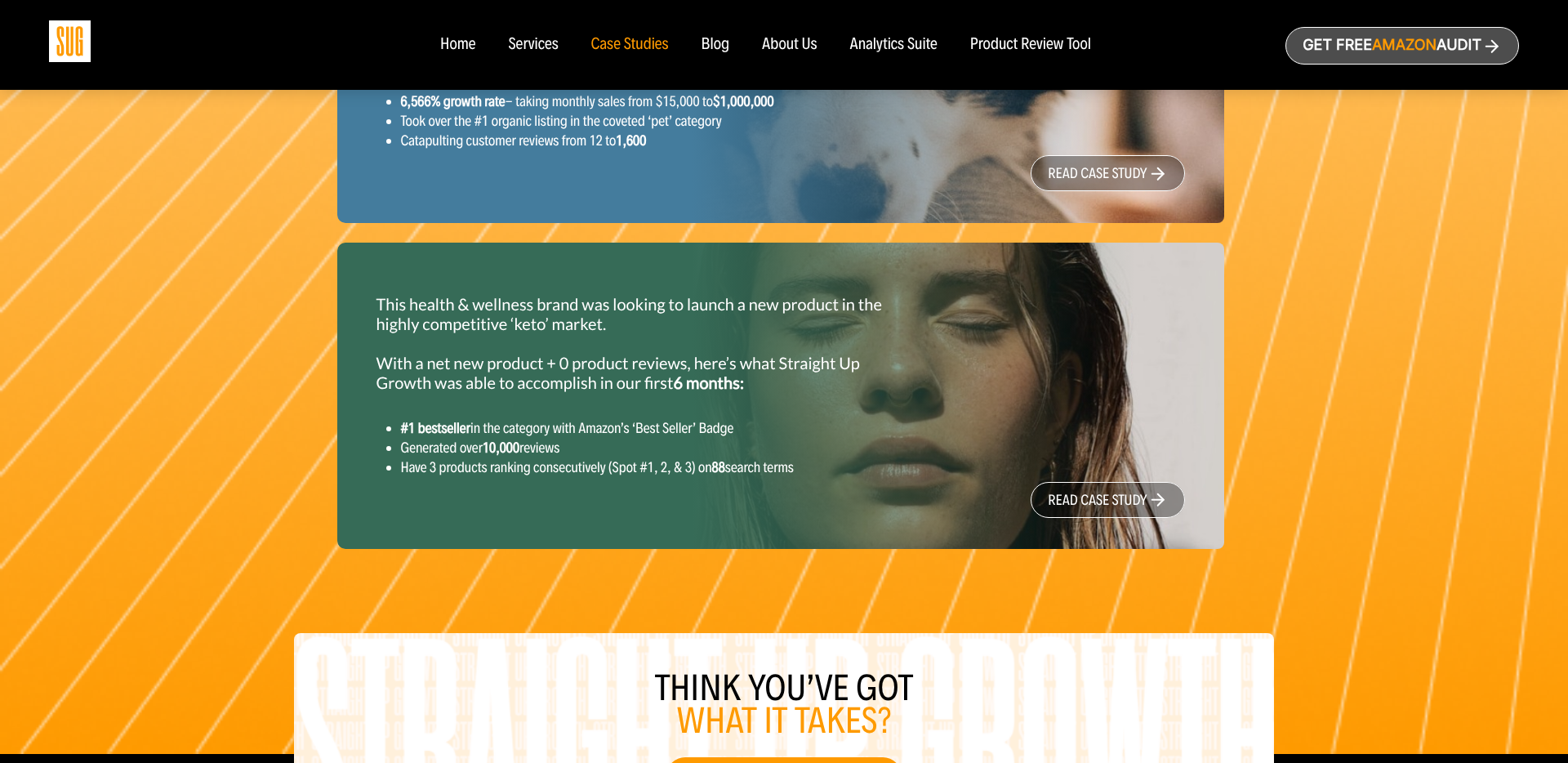
click at [562, 338] on p "This health & wellness brand was looking to launch a new product in the highly …" at bounding box center [642, 343] width 531 height 98
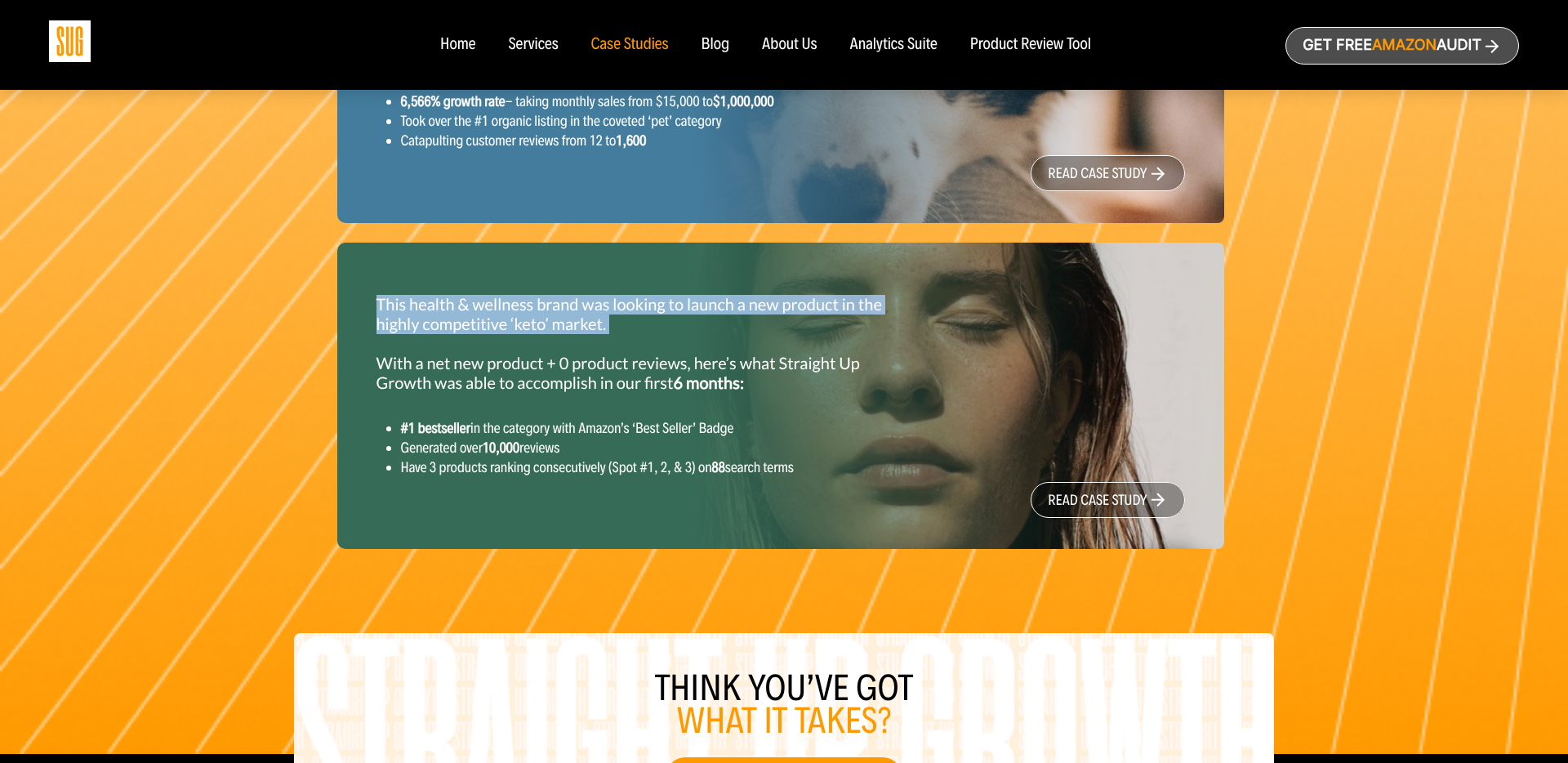
click at [562, 338] on p "This health & wellness brand was looking to launch a new product in the highly …" at bounding box center [642, 343] width 531 height 98
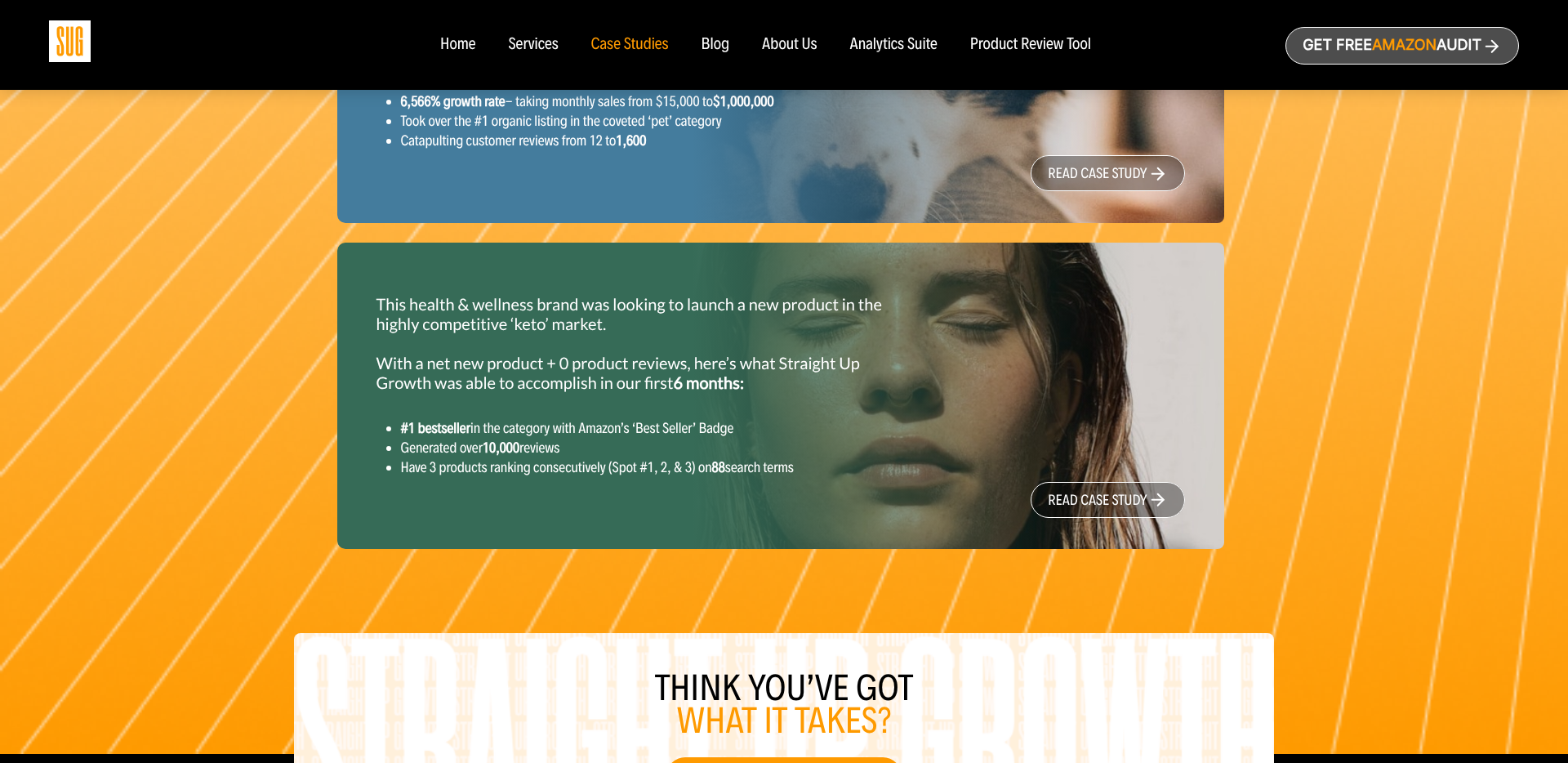
click at [604, 425] on div "This health & wellness brand was looking to launch a new product in the highly …" at bounding box center [642, 386] width 556 height 208
click at [571, 389] on p "This health & wellness brand was looking to launch a new product in the highly …" at bounding box center [642, 343] width 531 height 98
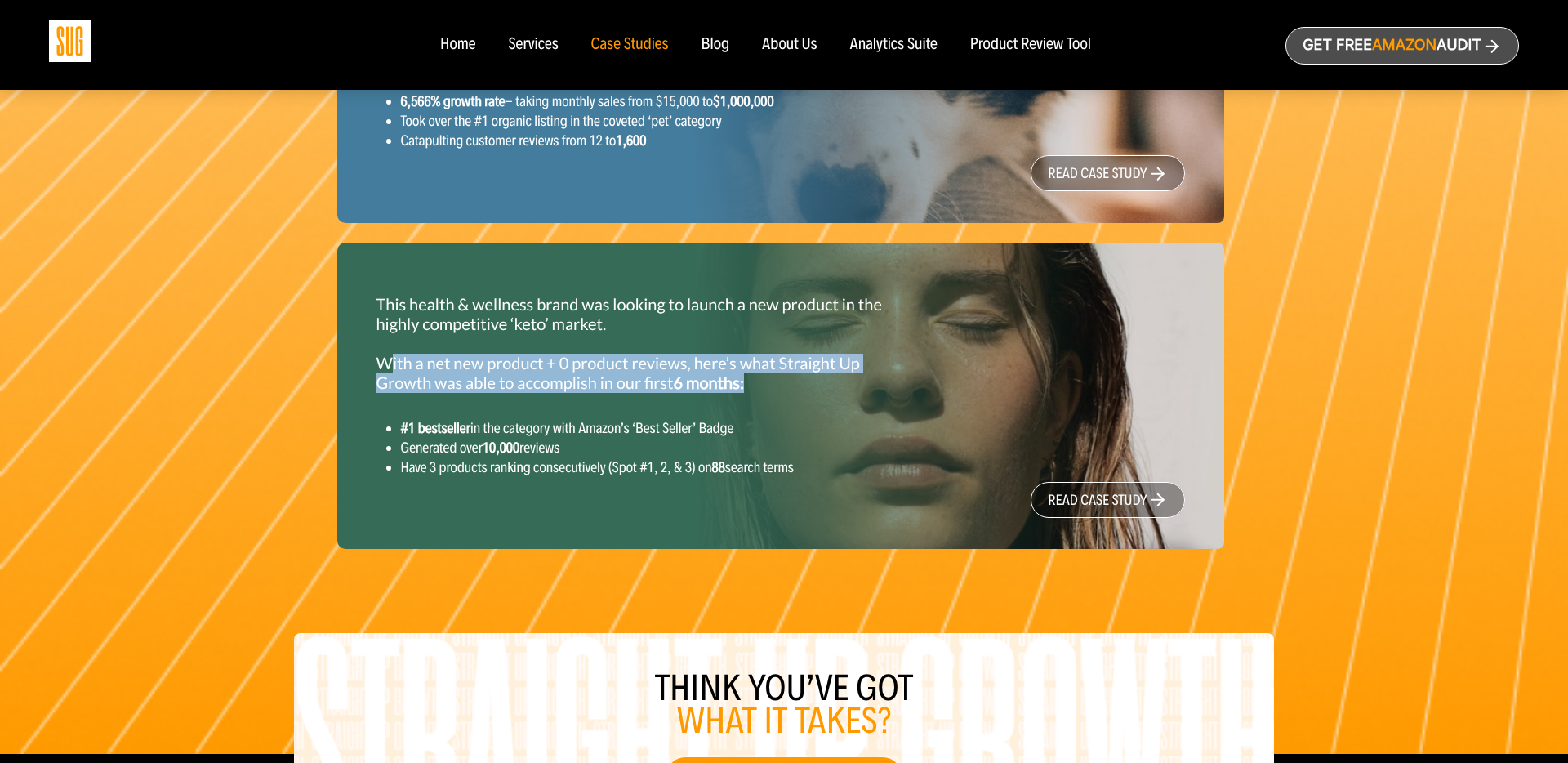
click at [571, 389] on p "This health & wellness brand was looking to launch a new product in the highly …" at bounding box center [642, 343] width 531 height 98
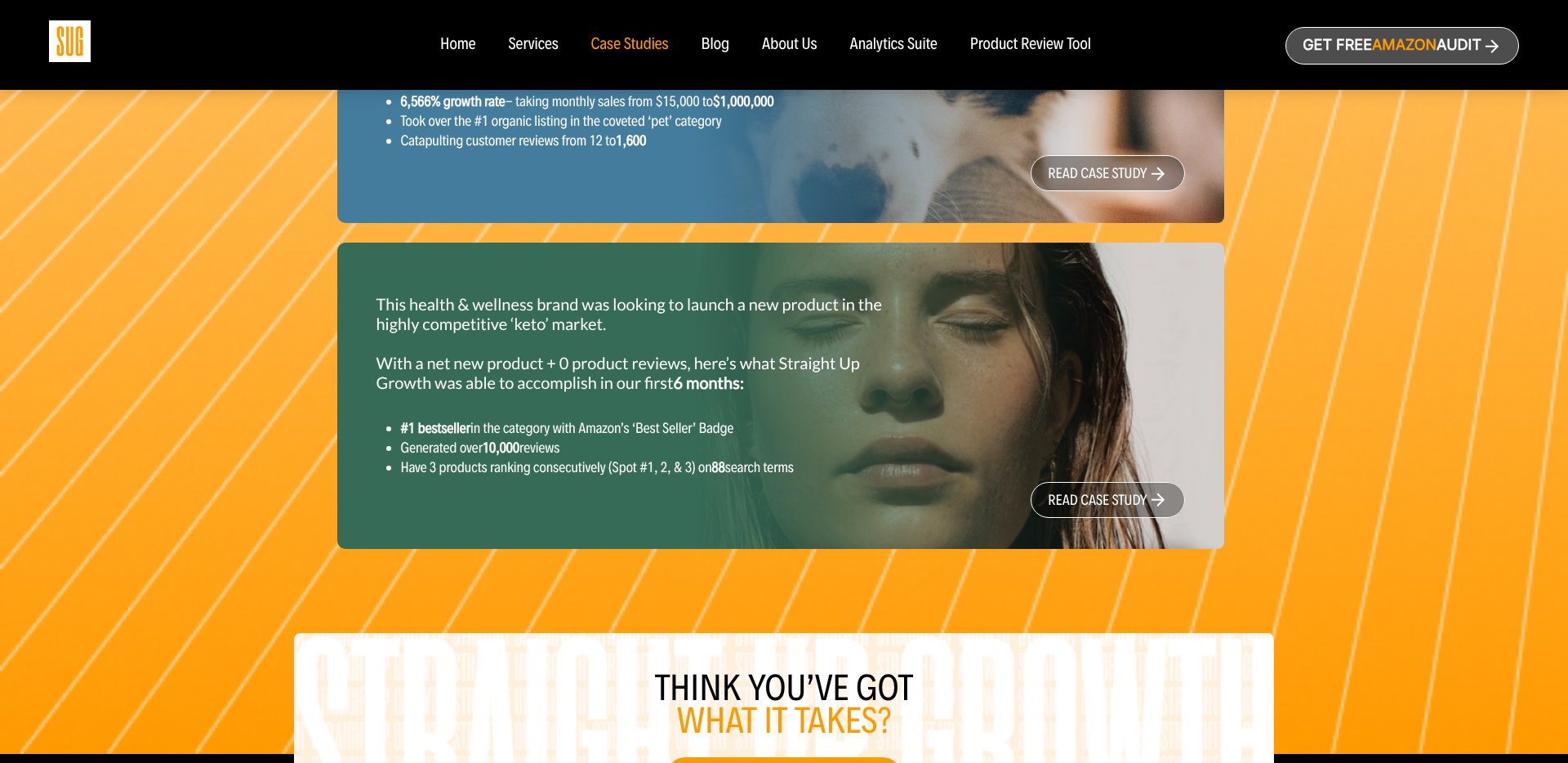
click at [571, 437] on li "#1 bestseller in the category with Amazon’s ‘Best Seller’ Badge" at bounding box center [653, 427] width 506 height 20
click at [479, 457] on li "Generated over 10,000 reviews" at bounding box center [653, 447] width 506 height 20
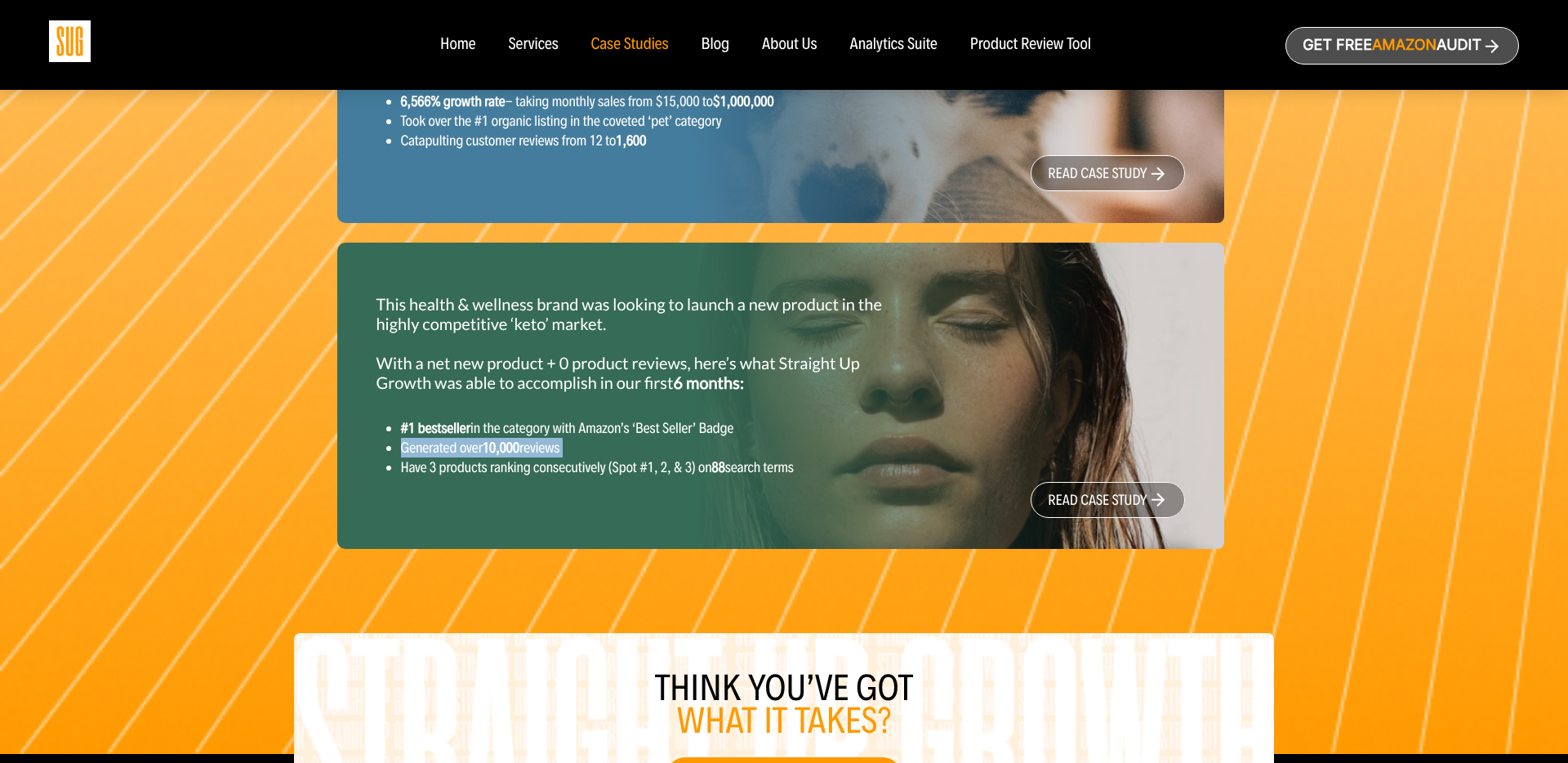
click at [479, 457] on li "Generated over 10,000 reviews" at bounding box center [653, 447] width 506 height 20
click at [470, 490] on div "This health & wellness brand was looking to launch a new product in the highly …" at bounding box center [642, 386] width 556 height 208
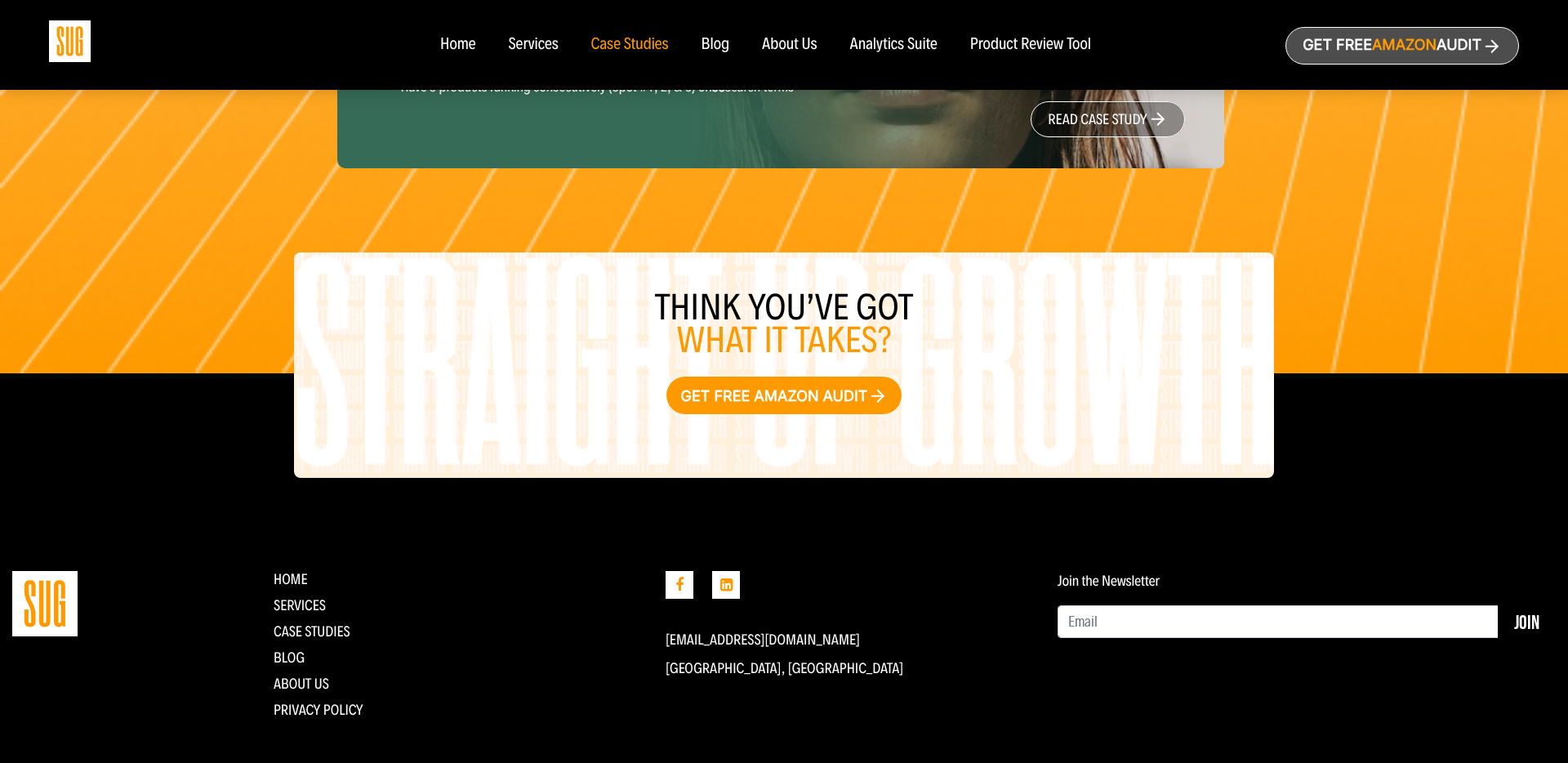
scroll to position [2083, 0]
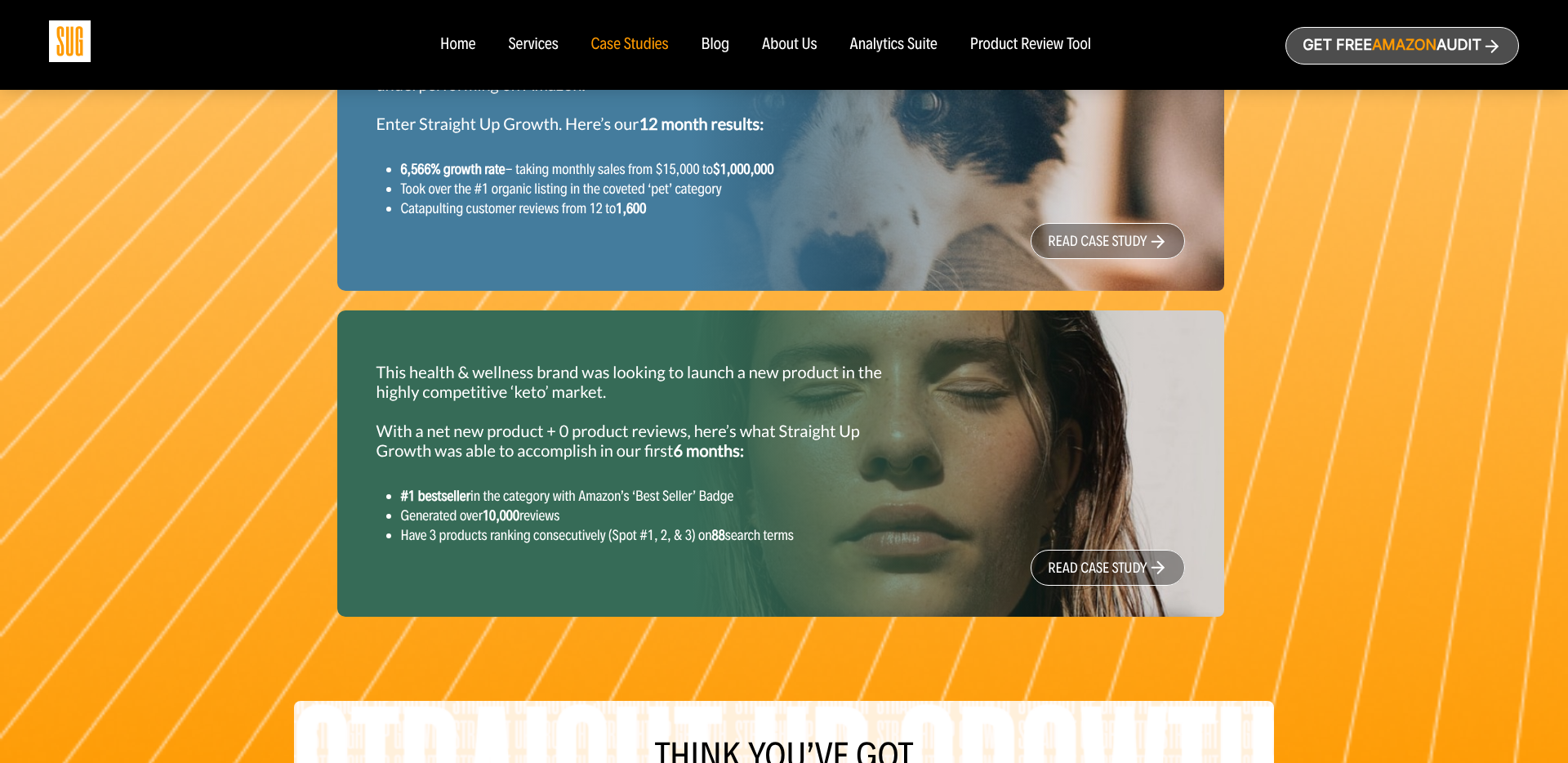
click at [1106, 586] on link "read case study" at bounding box center [1108, 568] width 154 height 36
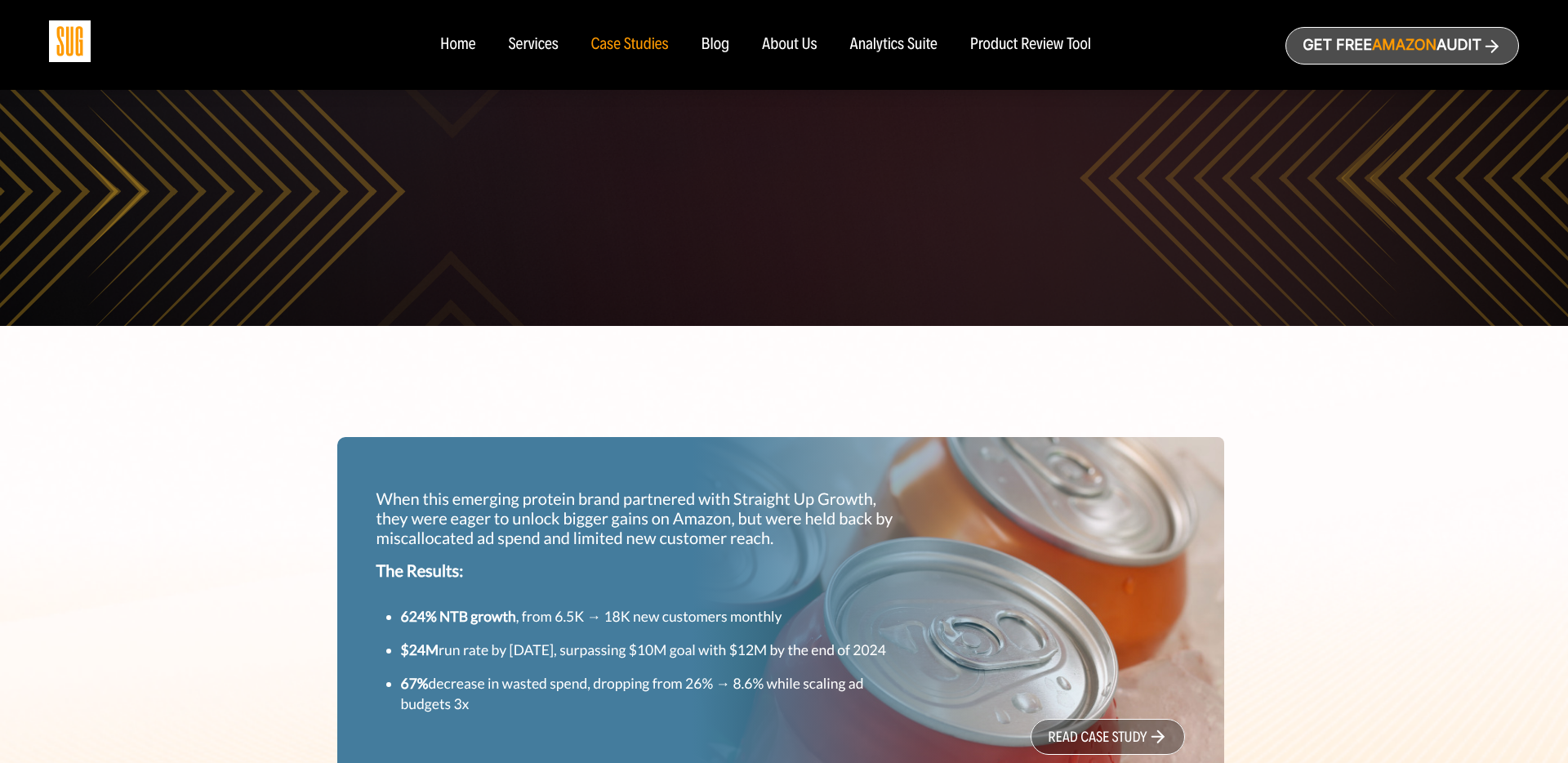
scroll to position [234, 0]
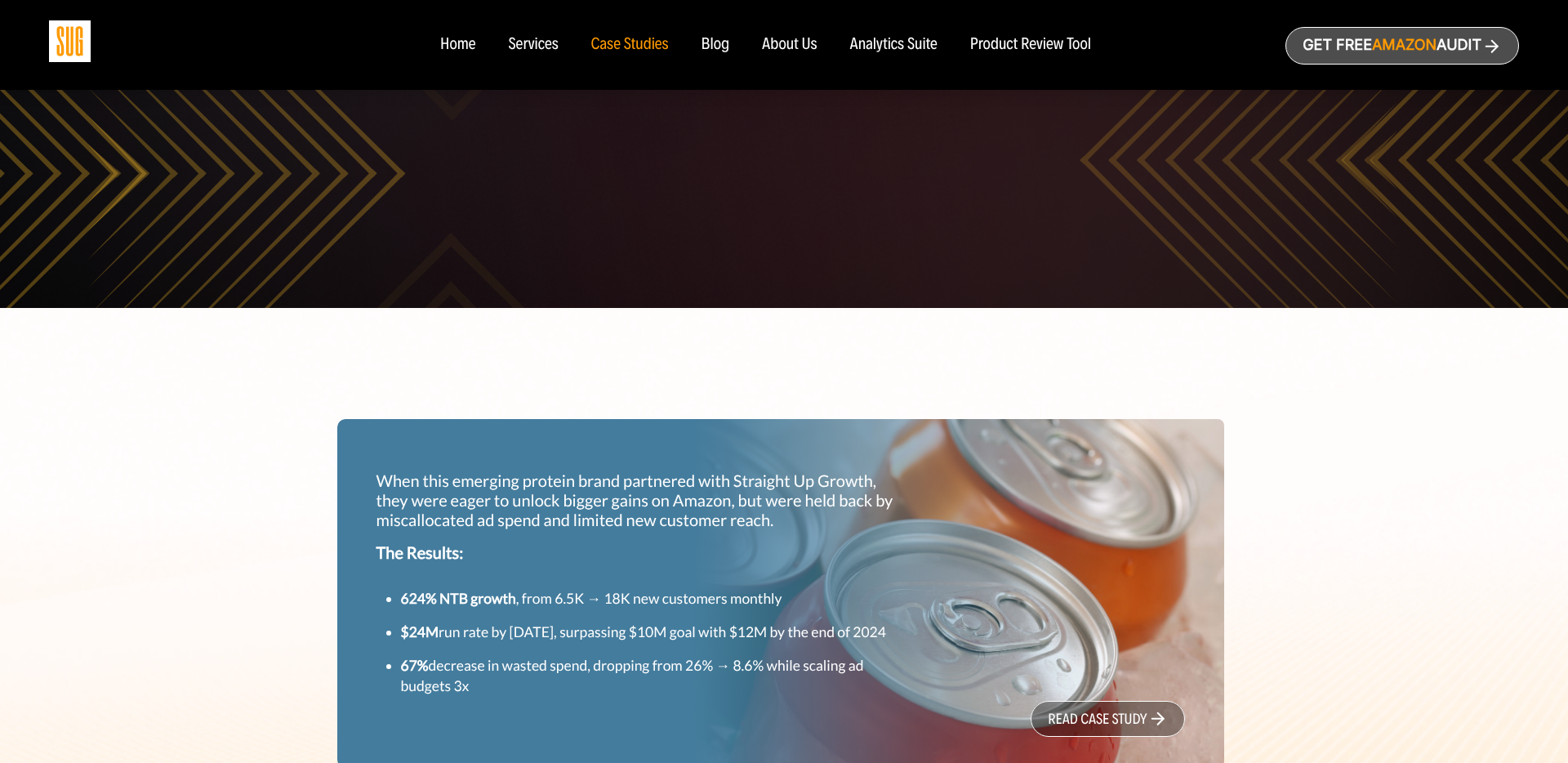
click at [1091, 737] on link "read case study" at bounding box center [1108, 718] width 154 height 36
